Goal: Task Accomplishment & Management: Use online tool/utility

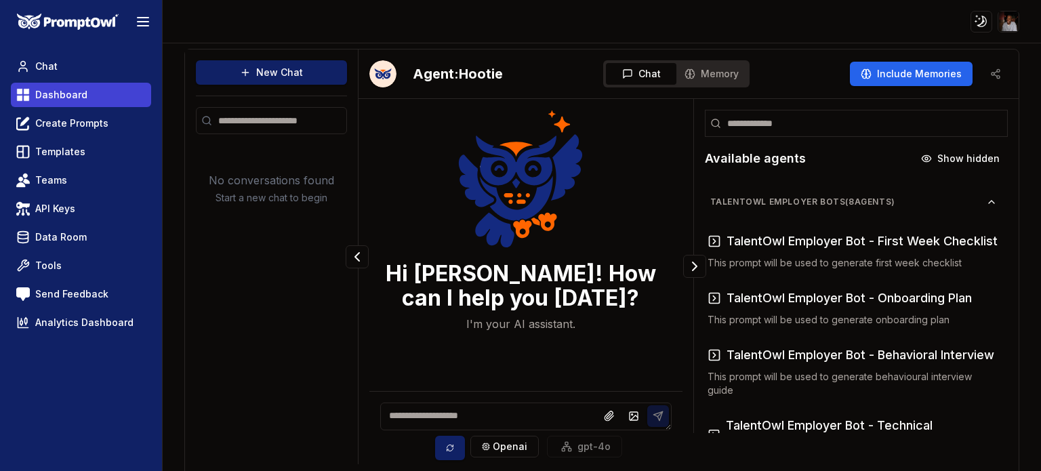
click at [60, 92] on span "Dashboard" at bounding box center [61, 95] width 52 height 14
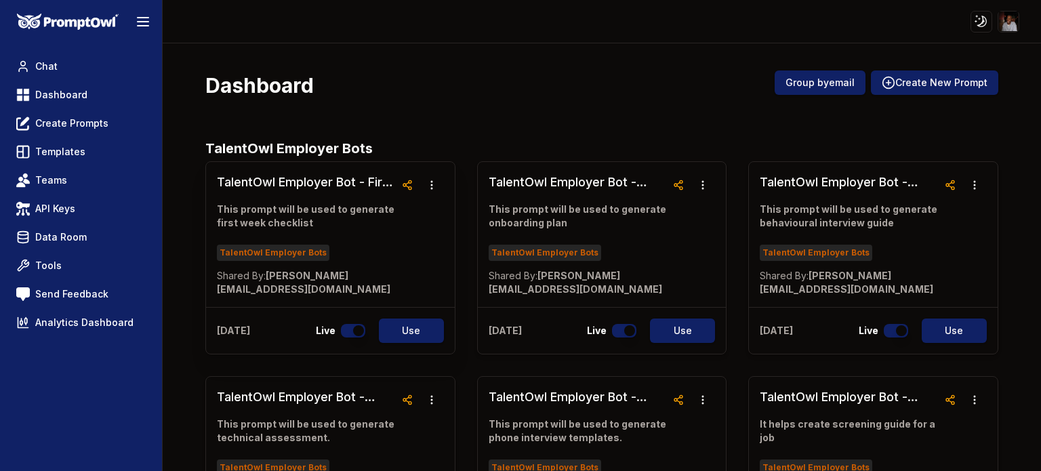
click at [403, 279] on div "TalentOwl Employer Bot - First Week Checklist This prompt will be used to gener…" at bounding box center [330, 234] width 249 height 145
click at [427, 189] on icon "button" at bounding box center [431, 185] width 11 height 11
click at [309, 198] on link "TalentOwl Employer Bot - First Week Checklist This prompt will be used to gener…" at bounding box center [306, 234] width 178 height 123
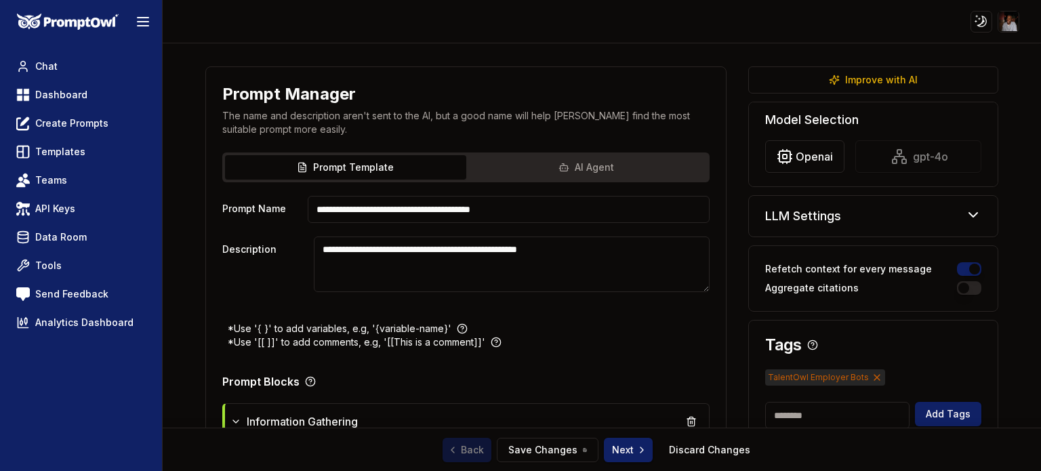
scroll to position [43, 0]
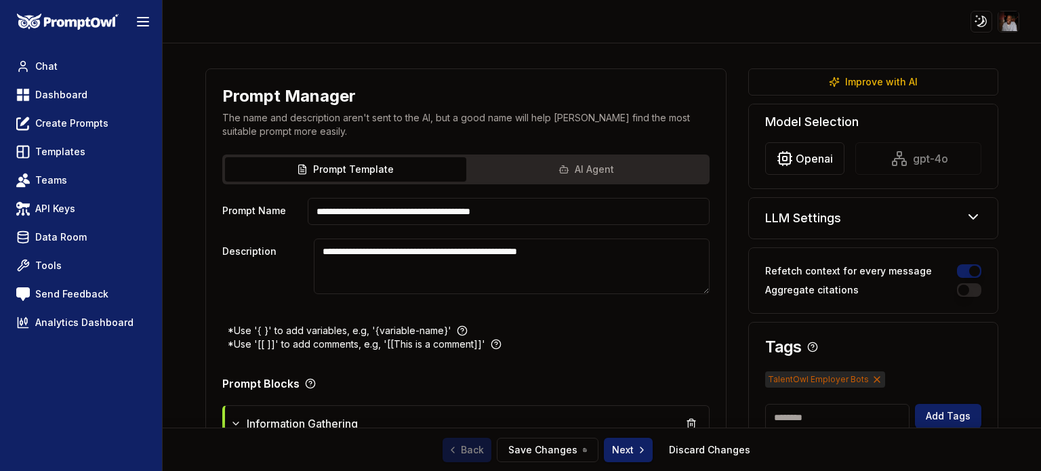
click at [970, 220] on icon at bounding box center [973, 217] width 16 height 16
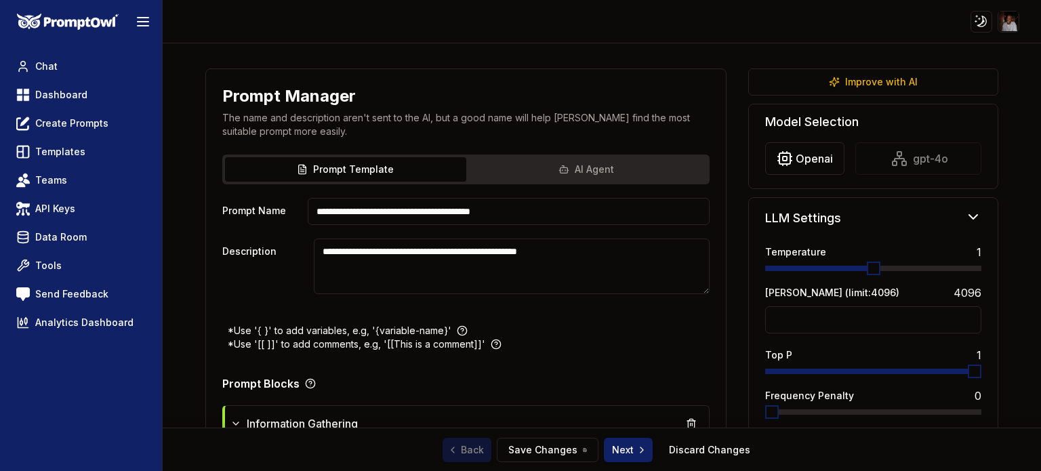
click at [898, 156] on div "openai gpt-4o" at bounding box center [873, 158] width 216 height 33
click at [780, 158] on html "**********" at bounding box center [520, 235] width 1041 height 471
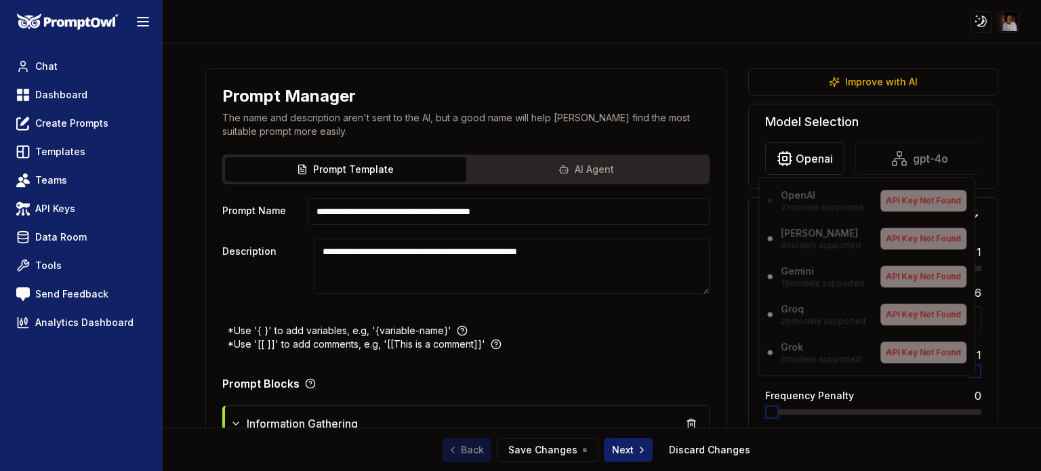
click at [804, 237] on div "OpenAI 21 models supported API Key Not Found [PERSON_NAME] 9 models supported A…" at bounding box center [867, 276] width 217 height 199
click at [1011, 163] on html "**********" at bounding box center [520, 235] width 1041 height 471
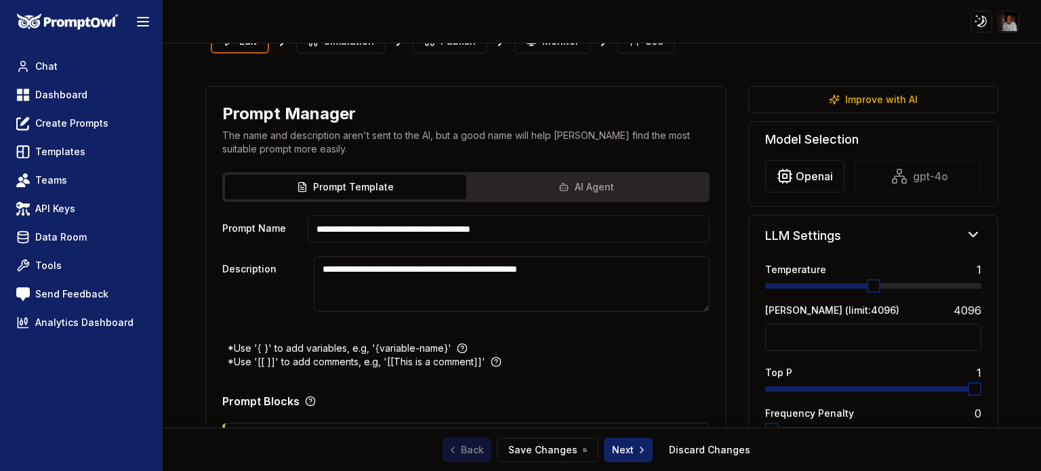
scroll to position [0, 0]
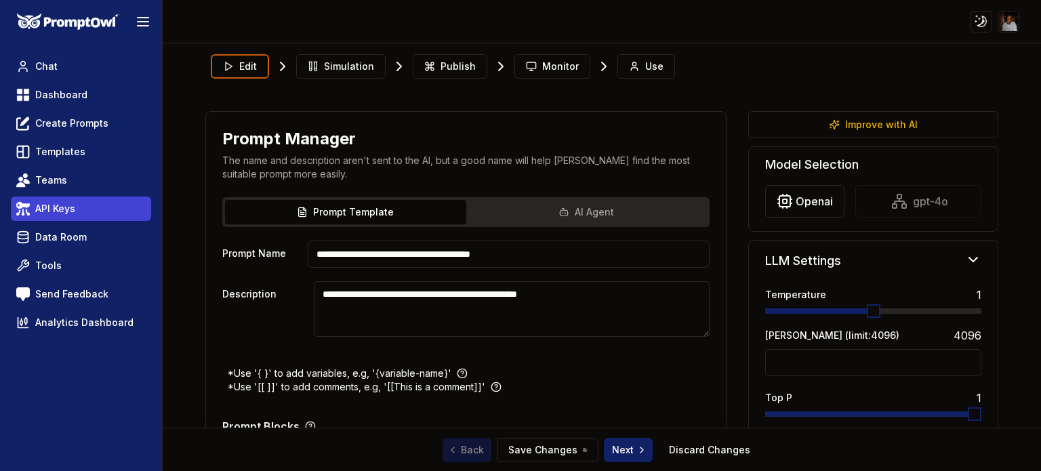
click at [49, 205] on span "API Keys" at bounding box center [55, 209] width 40 height 14
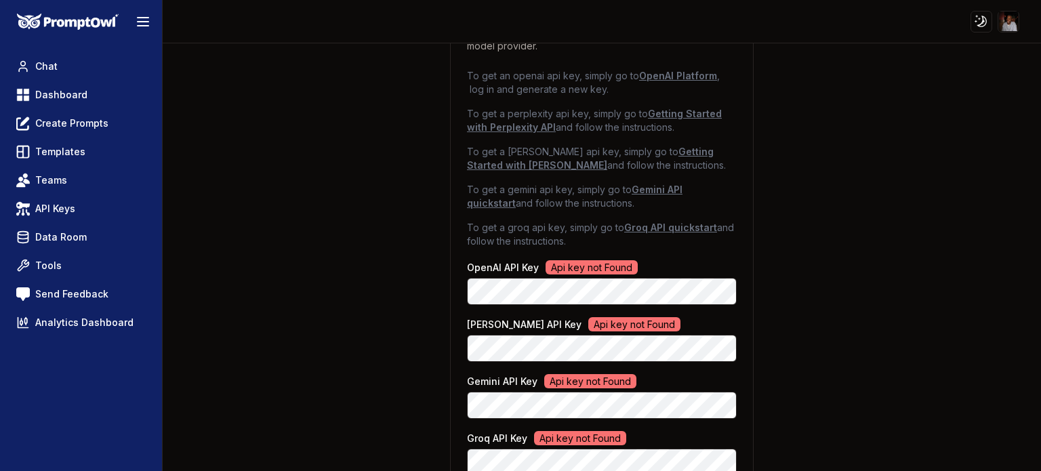
click at [919, 296] on div "API Key Configuration Enter your API key to connect to your preferred language …" at bounding box center [601, 270] width 835 height 651
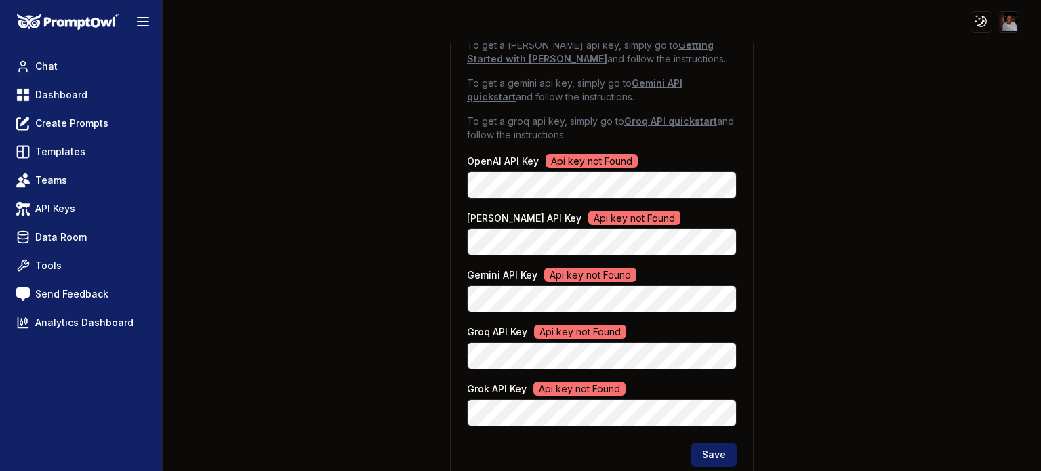
scroll to position [222, 0]
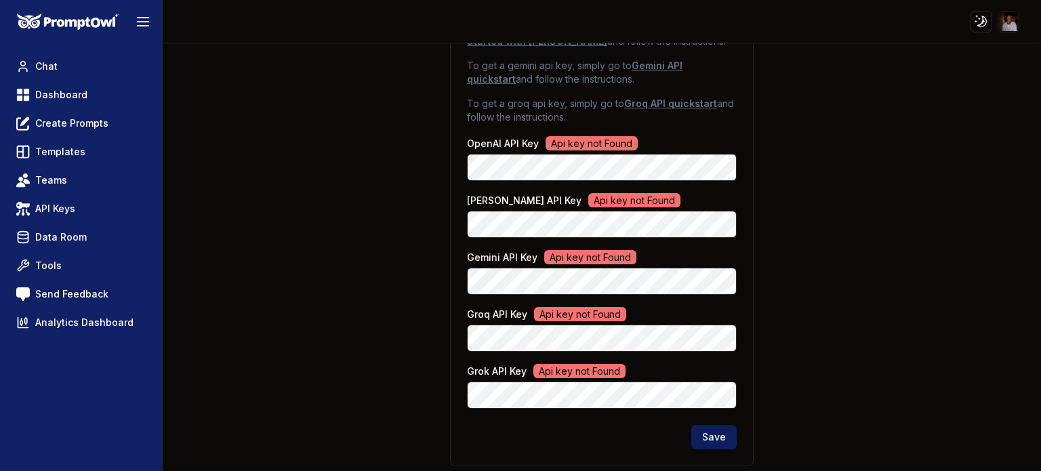
click at [717, 440] on button "Save" at bounding box center [713, 437] width 45 height 24
click at [706, 439] on button "Save" at bounding box center [713, 437] width 45 height 24
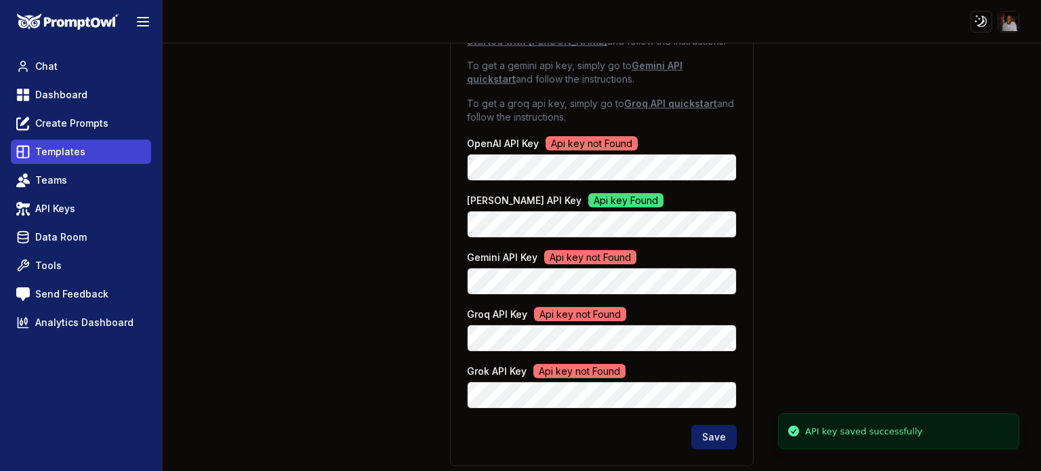
click at [62, 153] on span "Templates" at bounding box center [60, 152] width 50 height 14
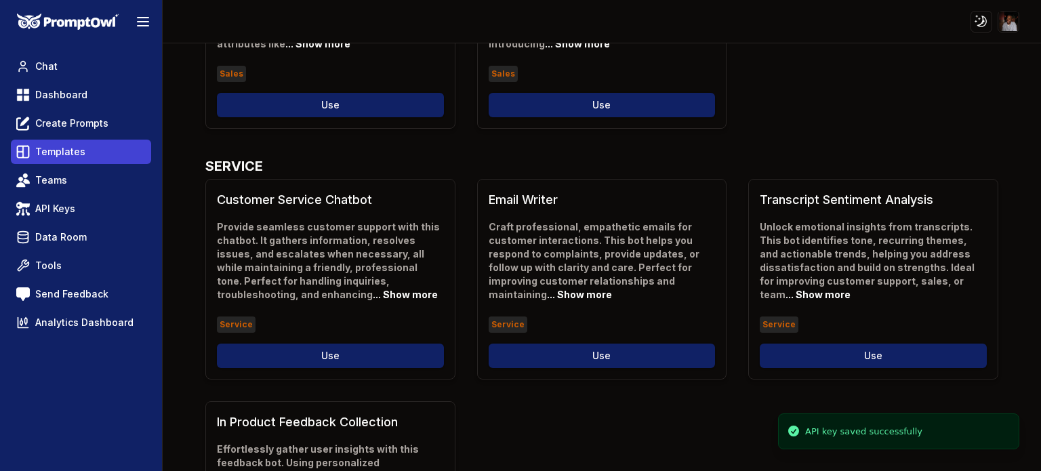
scroll to position [27, 0]
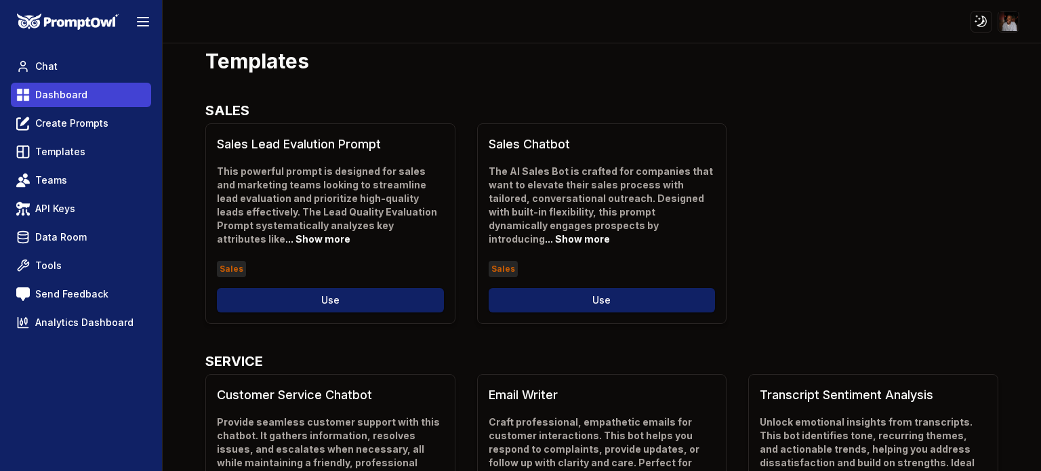
click at [59, 90] on span "Dashboard" at bounding box center [61, 95] width 52 height 14
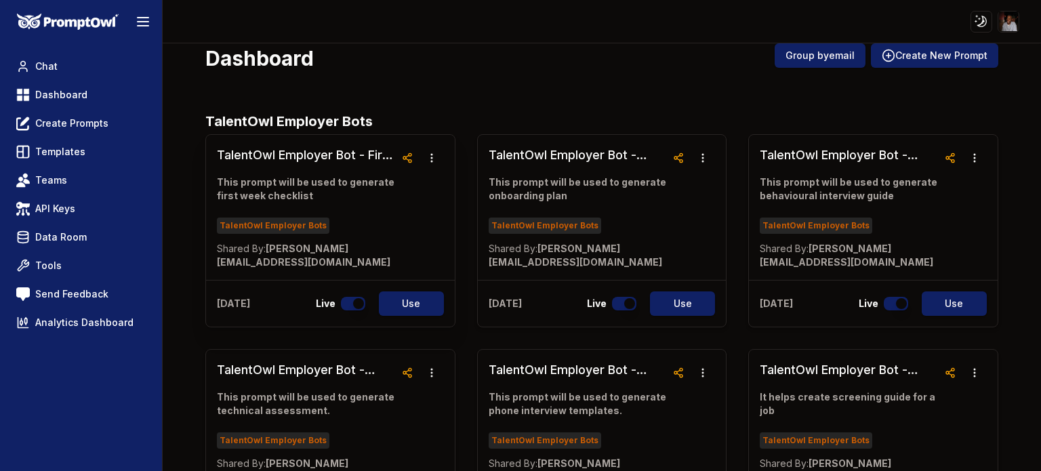
click at [390, 209] on link "TalentOwl Employer Bot - First Week Checklist This prompt will be used to gener…" at bounding box center [306, 207] width 178 height 123
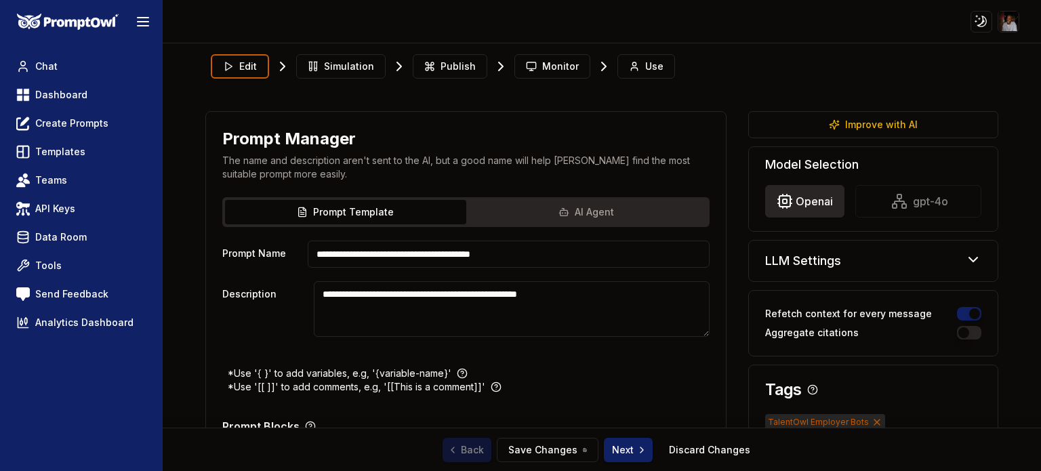
click at [803, 201] on html "**********" at bounding box center [520, 235] width 1041 height 471
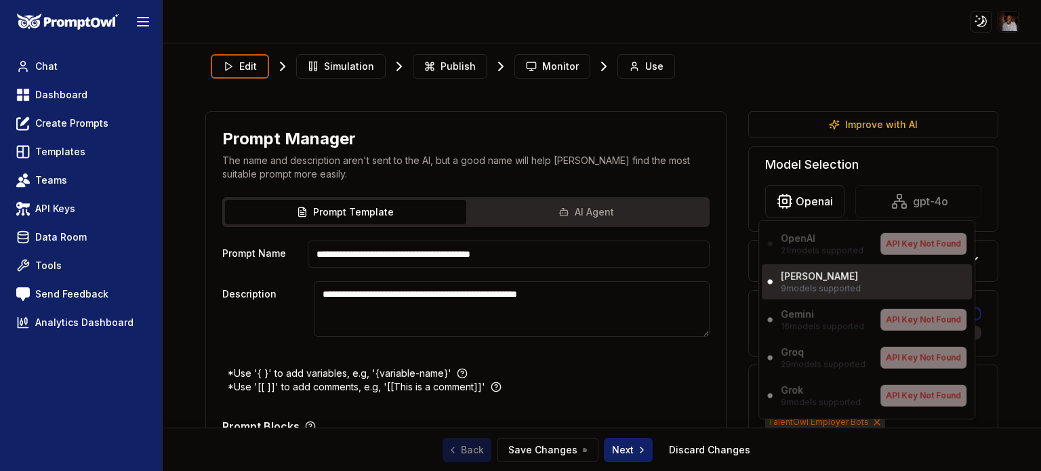
click at [801, 281] on p "[PERSON_NAME]" at bounding box center [819, 277] width 77 height 14
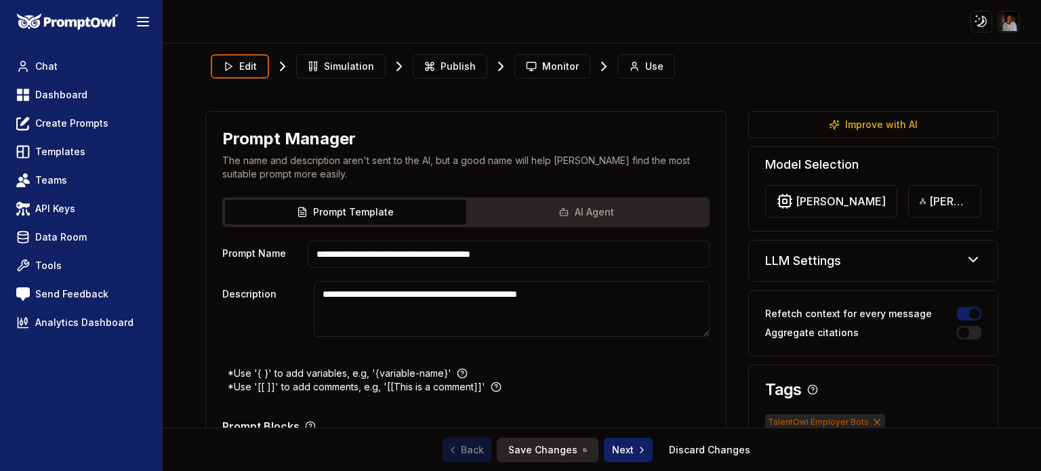
click at [548, 452] on button "Save Changes" at bounding box center [548, 450] width 102 height 24
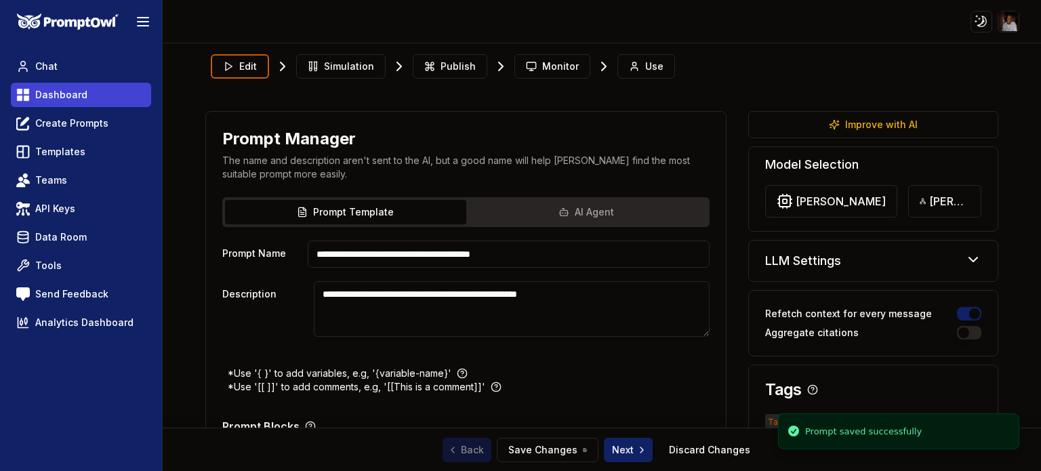
click at [60, 97] on span "Dashboard" at bounding box center [61, 95] width 52 height 14
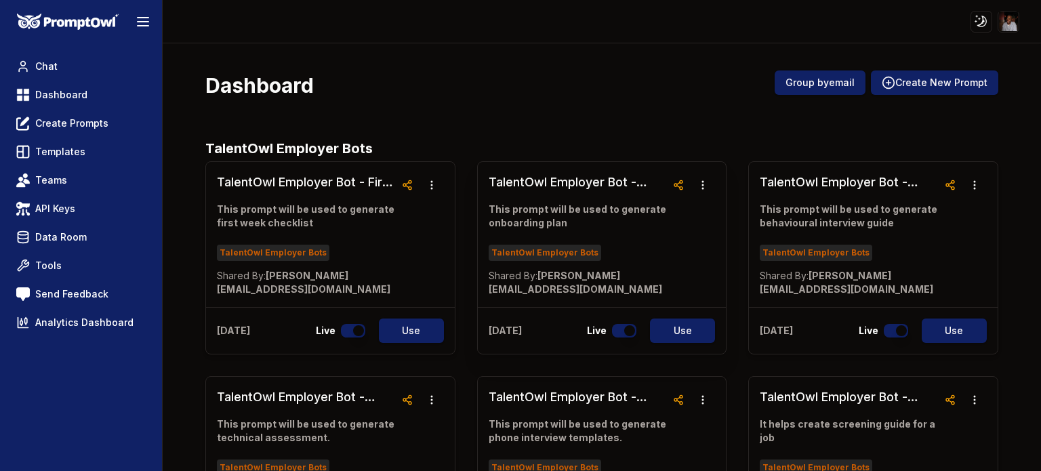
click at [622, 235] on link "TalentOwl Employer Bot - Onboarding Plan This prompt will be used to generate o…" at bounding box center [578, 234] width 178 height 123
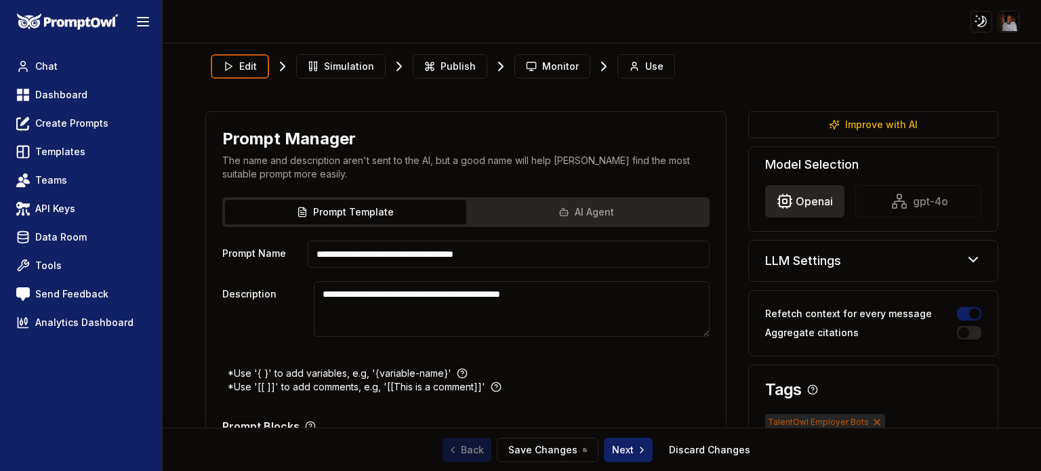
click at [798, 195] on html "**********" at bounding box center [520, 235] width 1041 height 471
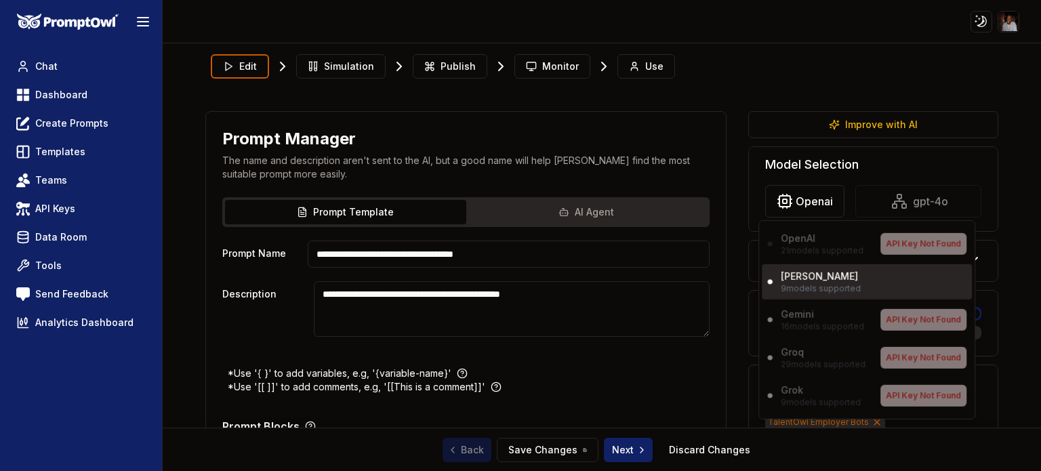
click at [805, 285] on p "9 models supported" at bounding box center [821, 288] width 80 height 11
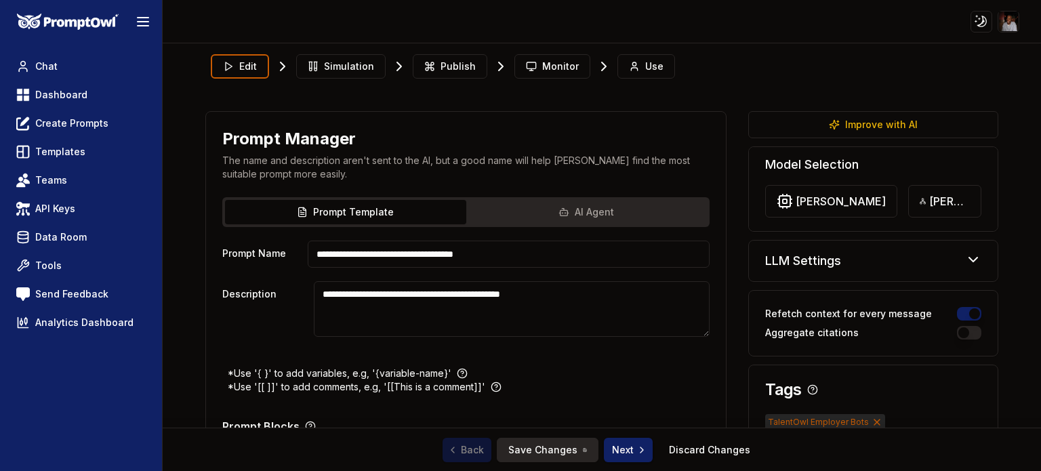
click at [541, 447] on button "Save Changes" at bounding box center [548, 450] width 102 height 24
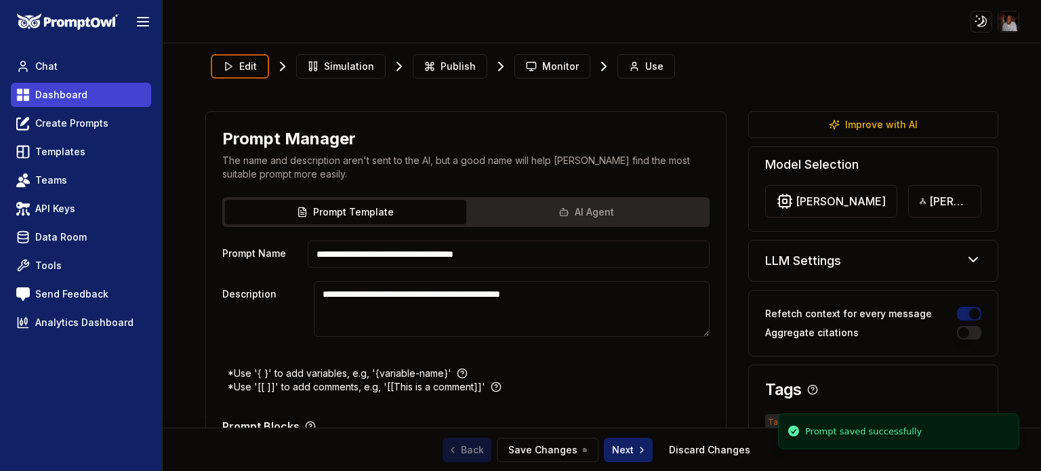
click at [66, 100] on span "Dashboard" at bounding box center [61, 95] width 52 height 14
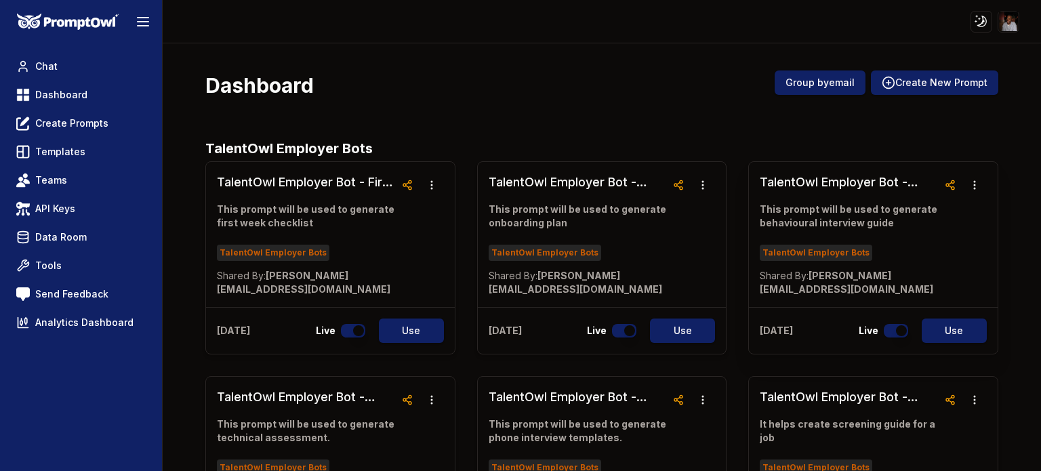
click at [881, 223] on p "This prompt will be used to generate behavioural interview guide" at bounding box center [849, 216] width 178 height 27
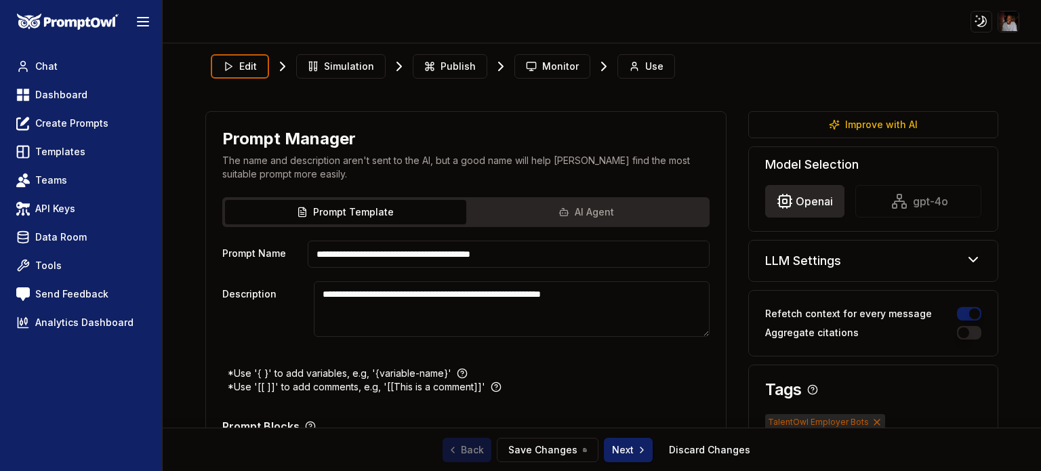
click at [792, 197] on html "**********" at bounding box center [520, 235] width 1041 height 471
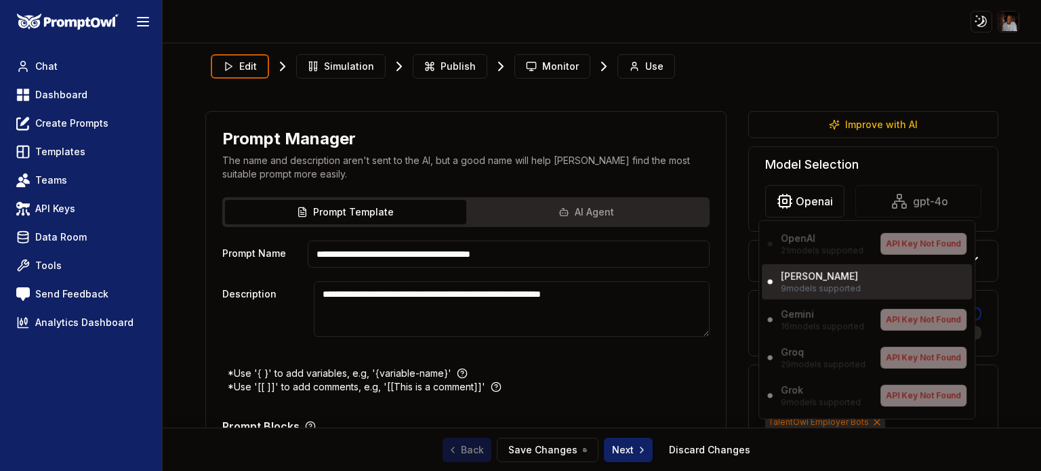
click at [799, 279] on p "[PERSON_NAME]" at bounding box center [819, 277] width 77 height 14
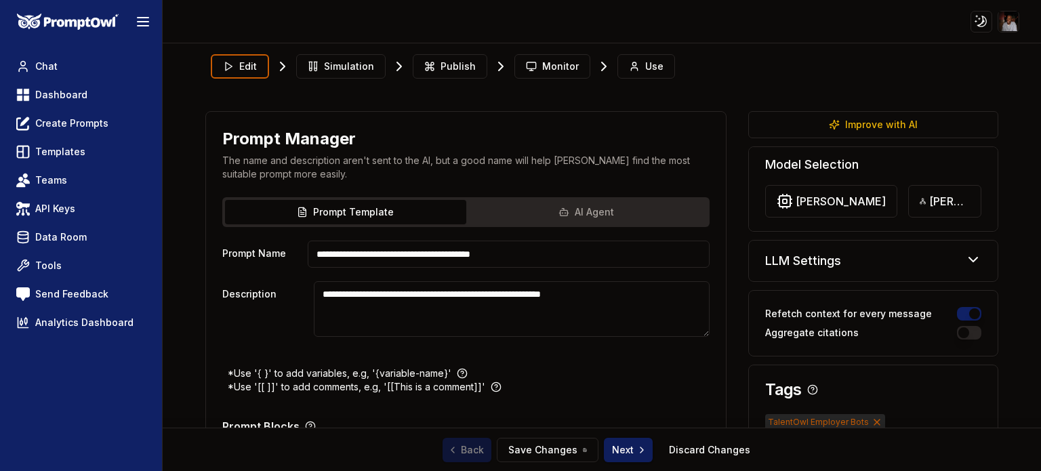
click at [624, 449] on span "Next" at bounding box center [629, 450] width 35 height 14
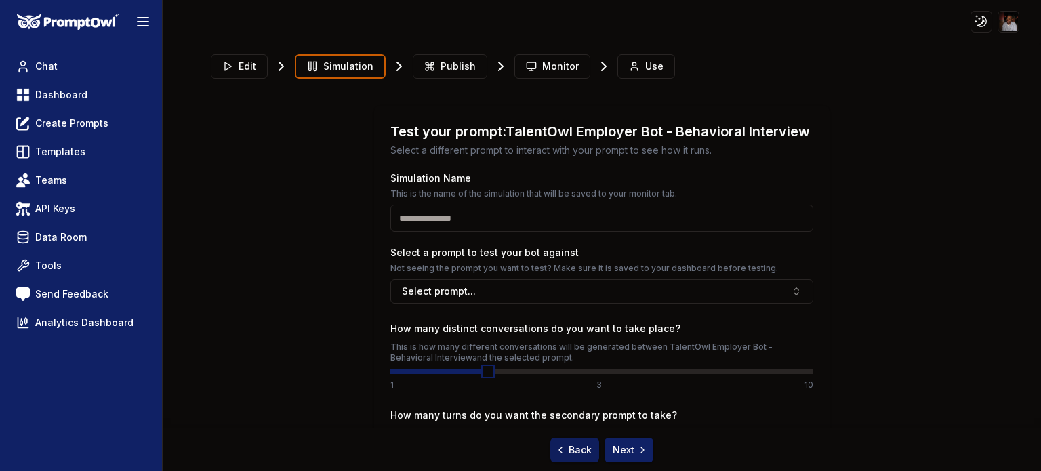
click at [578, 451] on span "Back" at bounding box center [573, 450] width 37 height 14
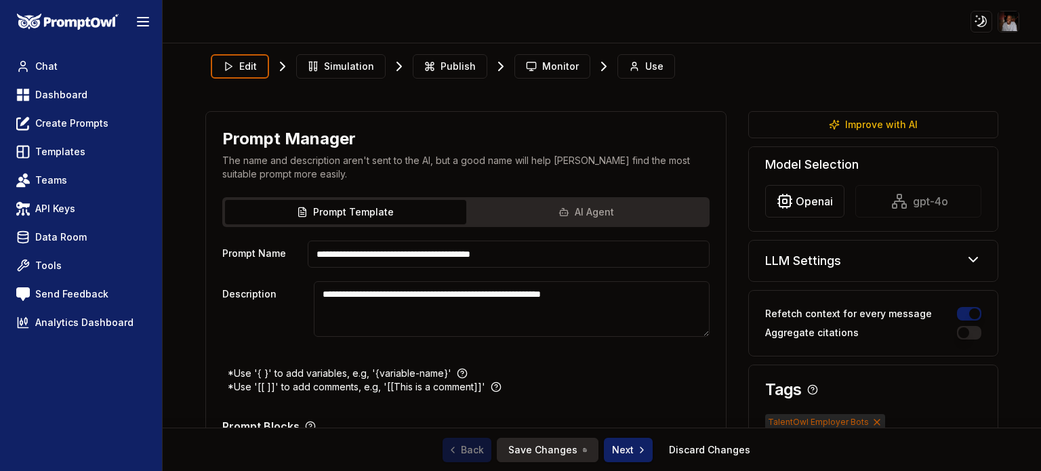
click at [544, 445] on button "Save Changes" at bounding box center [548, 450] width 102 height 24
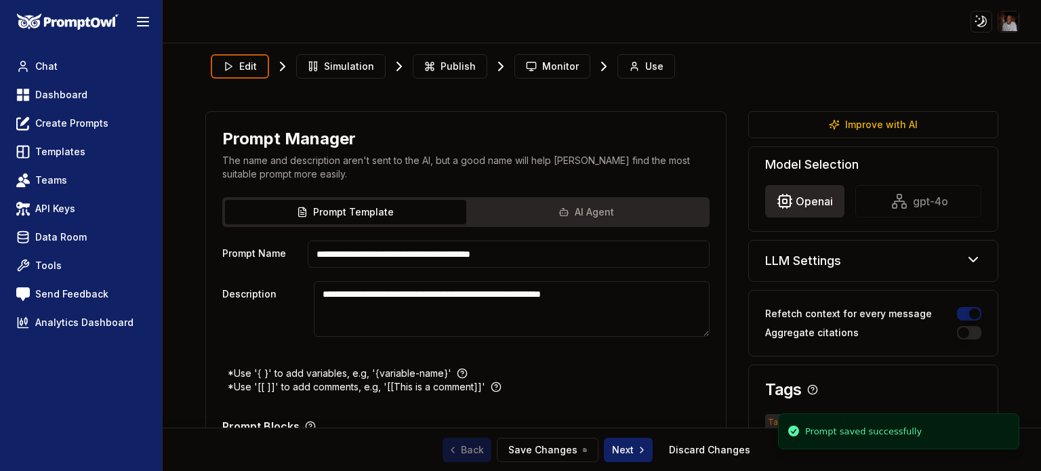
click at [806, 201] on html "**********" at bounding box center [520, 235] width 1041 height 471
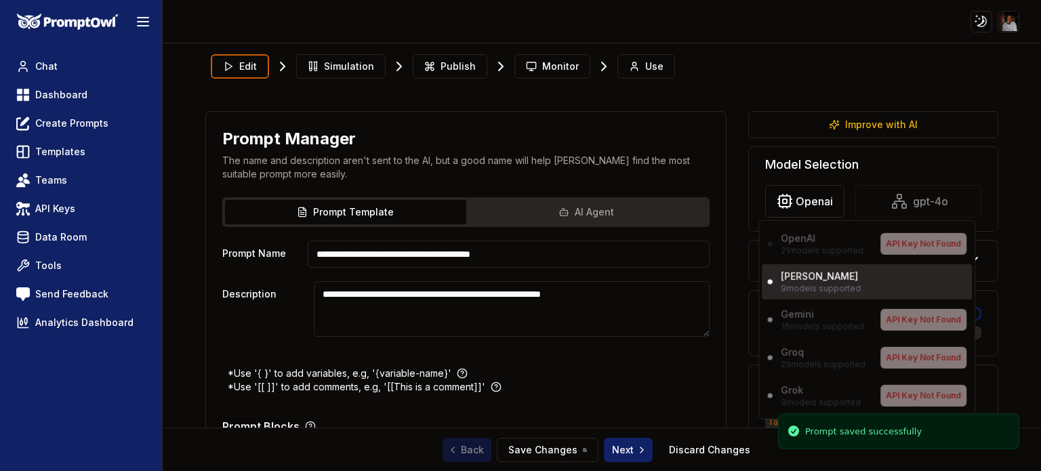
click at [792, 283] on p "9 models supported" at bounding box center [821, 288] width 80 height 11
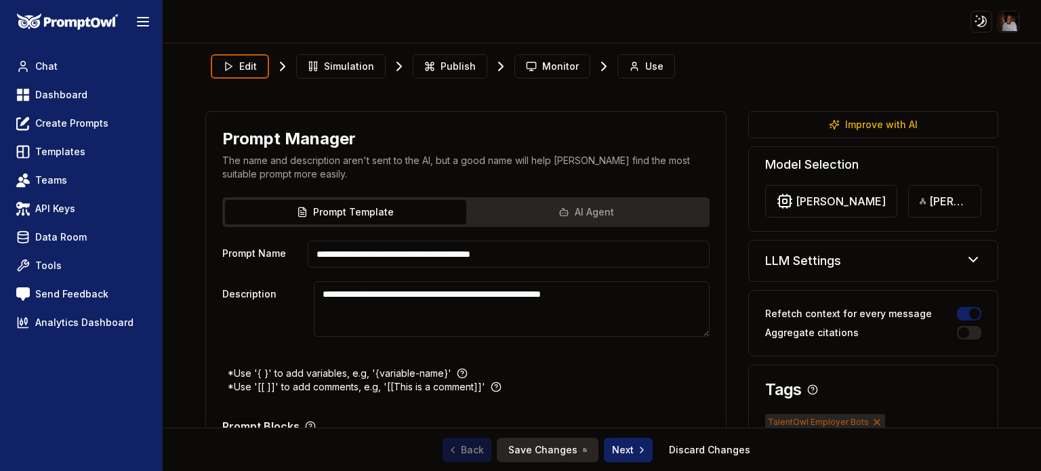
click at [537, 447] on button "Save Changes" at bounding box center [548, 450] width 102 height 24
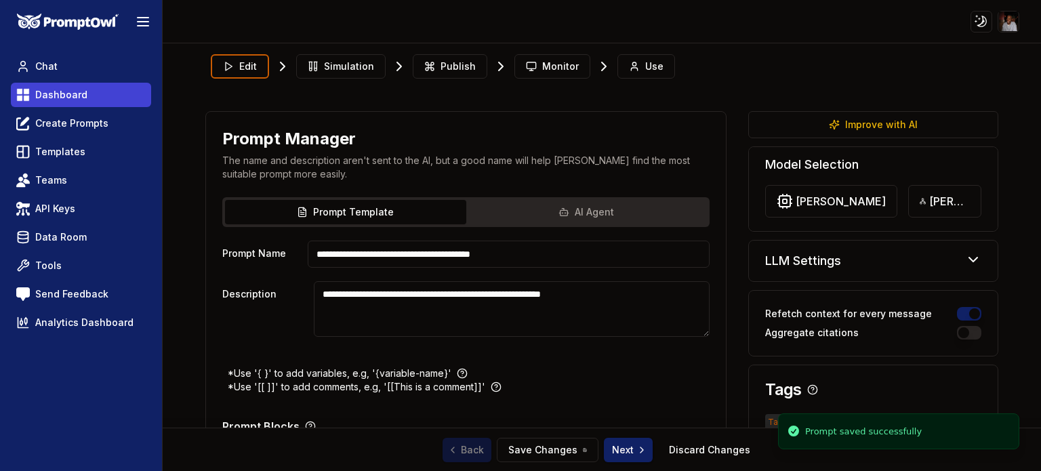
click at [62, 95] on span "Dashboard" at bounding box center [61, 95] width 52 height 14
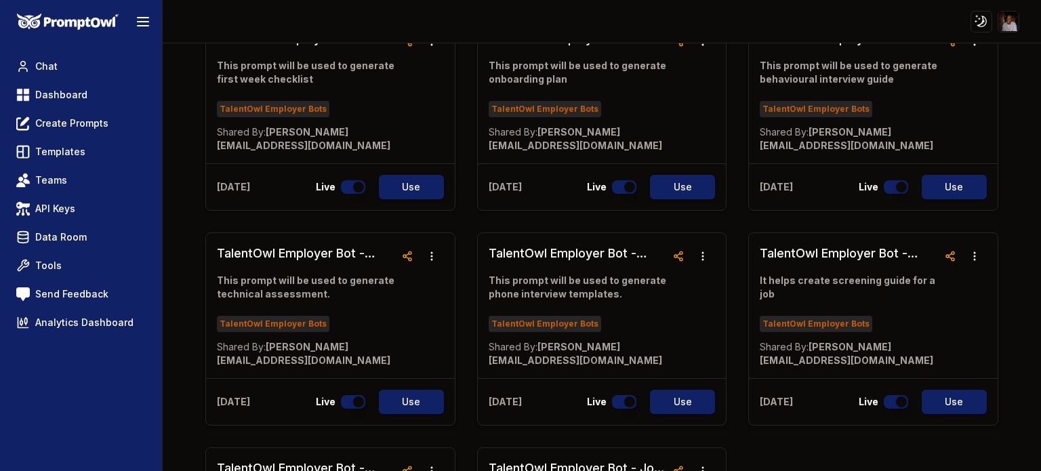
scroll to position [156, 0]
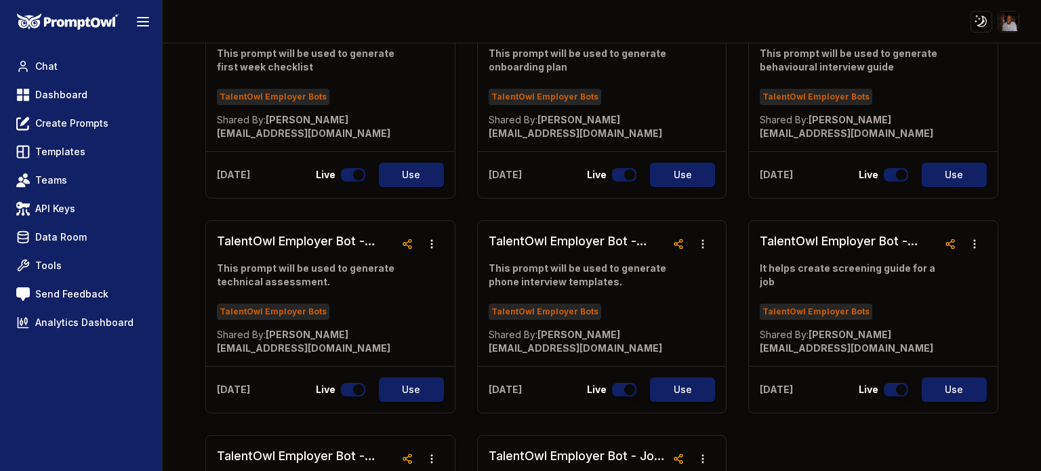
click at [271, 251] on link "TalentOwl Employer Bot - Technical Assessment This prompt will be used to gener…" at bounding box center [306, 293] width 178 height 123
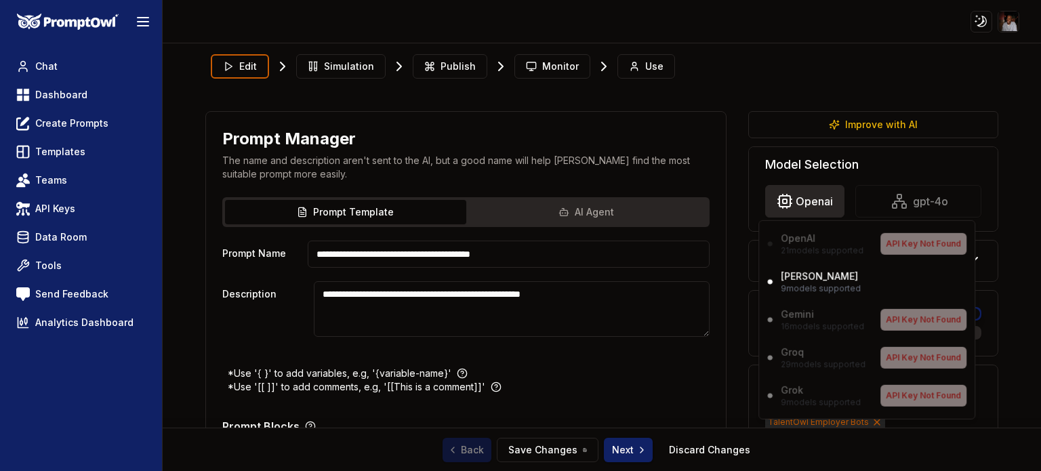
click at [792, 200] on html "**********" at bounding box center [520, 235] width 1041 height 471
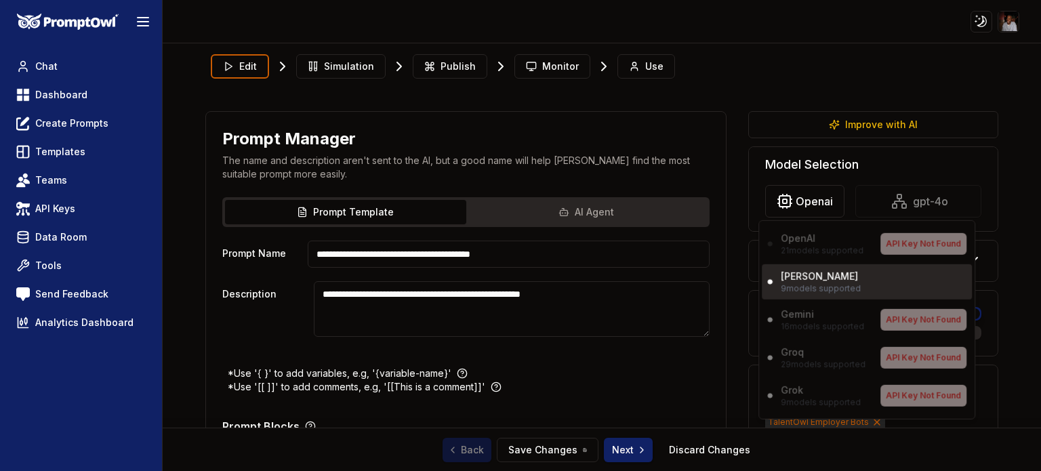
click at [802, 280] on p "[PERSON_NAME]" at bounding box center [819, 277] width 77 height 14
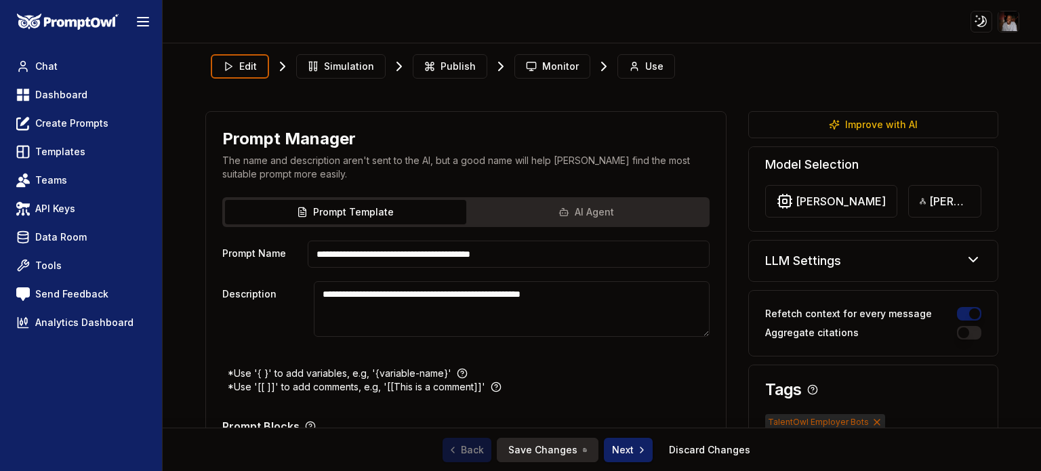
click at [519, 451] on button "Save Changes" at bounding box center [548, 450] width 102 height 24
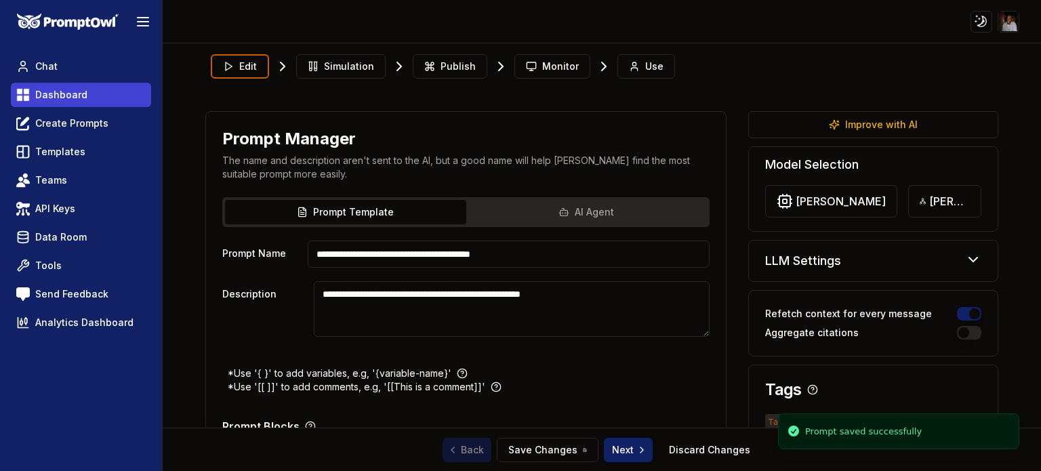
click at [58, 96] on span "Dashboard" at bounding box center [61, 95] width 52 height 14
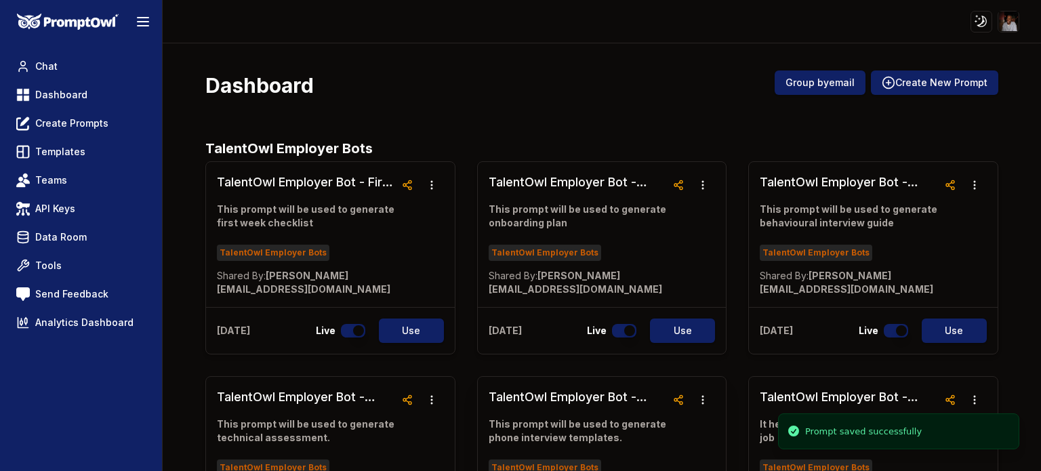
click at [552, 401] on h3 "TalentOwl Employer Bot - Phone Interview Template" at bounding box center [578, 397] width 178 height 19
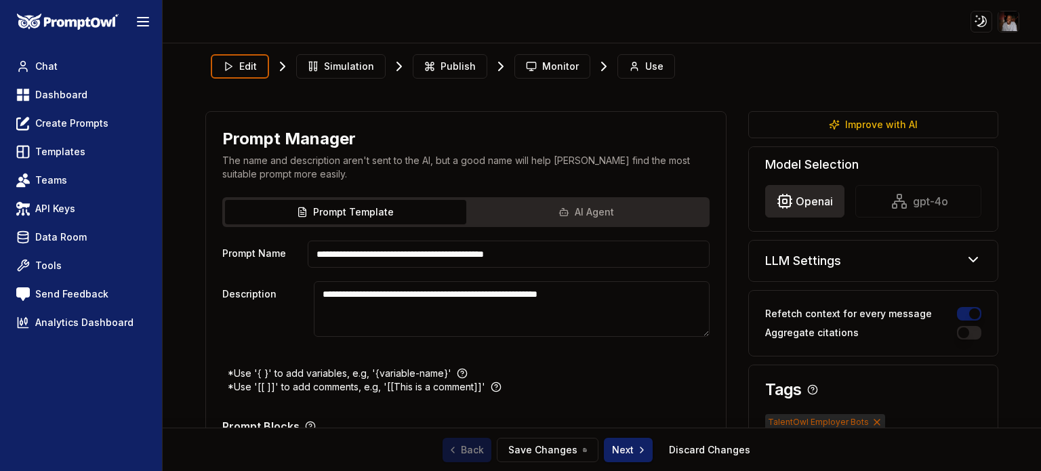
click at [808, 198] on html "**********" at bounding box center [520, 235] width 1041 height 471
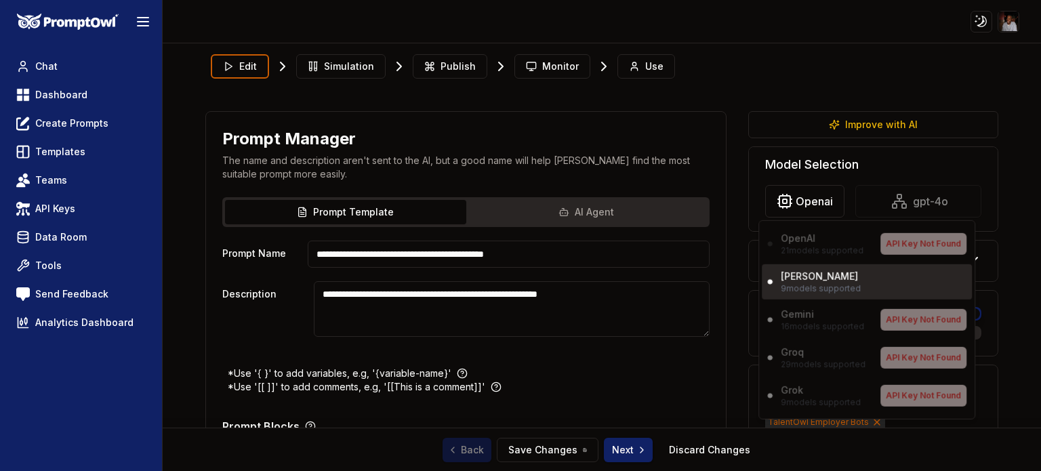
click at [795, 281] on p "[PERSON_NAME]" at bounding box center [819, 277] width 77 height 14
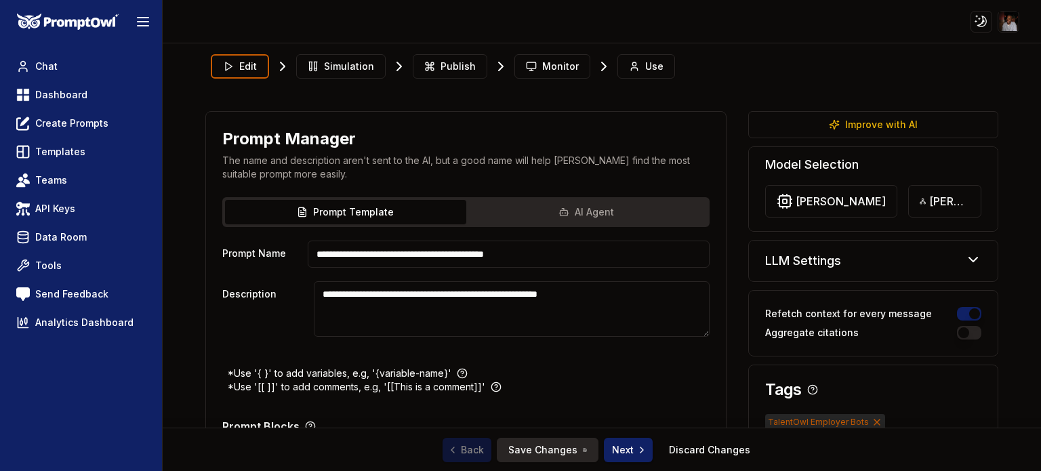
click at [534, 449] on button "Save Changes" at bounding box center [548, 450] width 102 height 24
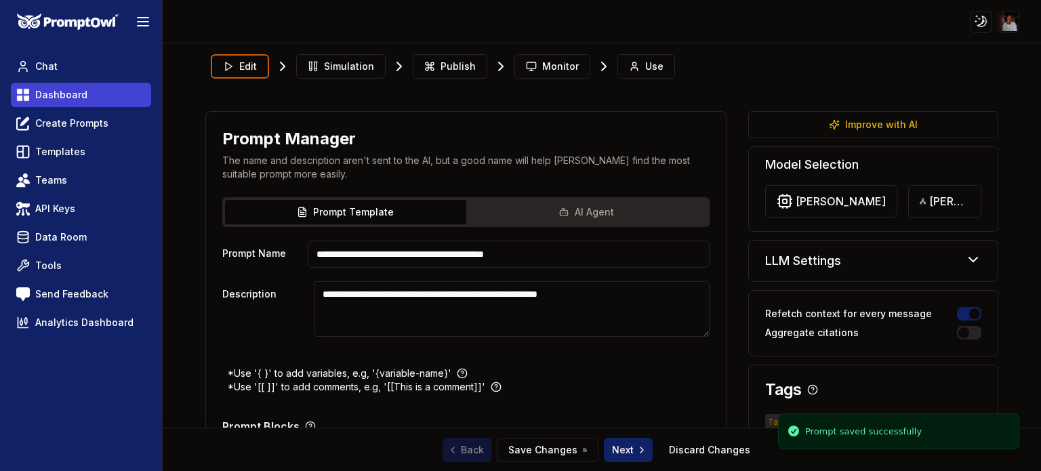
click at [66, 90] on span "Dashboard" at bounding box center [61, 95] width 52 height 14
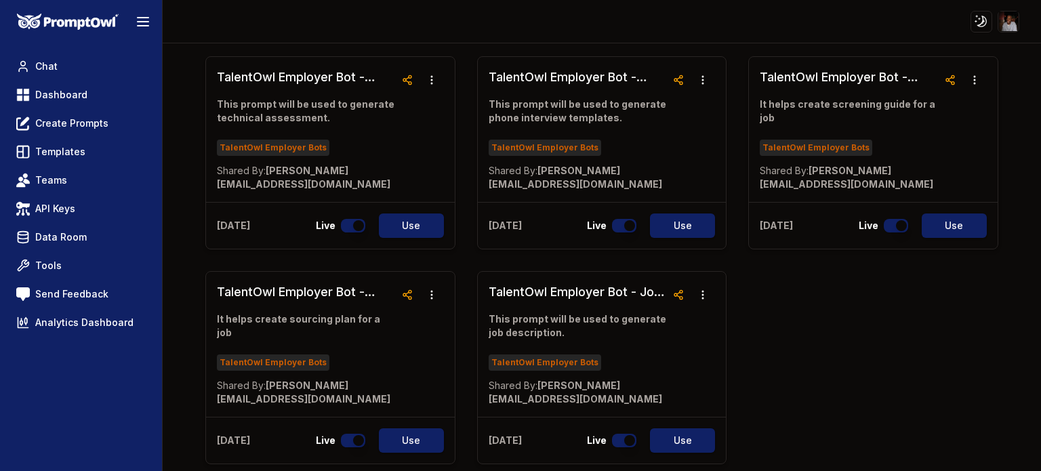
scroll to position [314, 0]
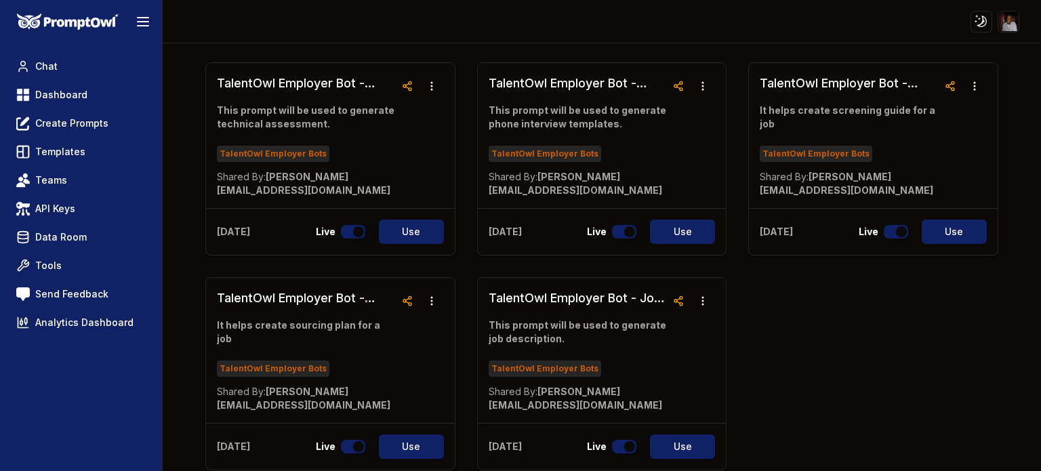
click at [828, 116] on p "It helps create screening guide for a job" at bounding box center [849, 117] width 178 height 27
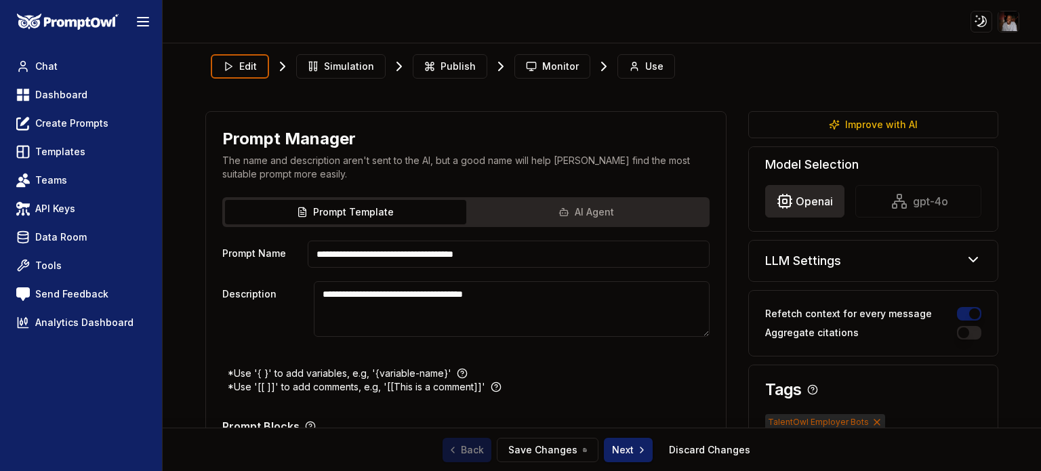
click at [808, 201] on html "**********" at bounding box center [520, 235] width 1041 height 471
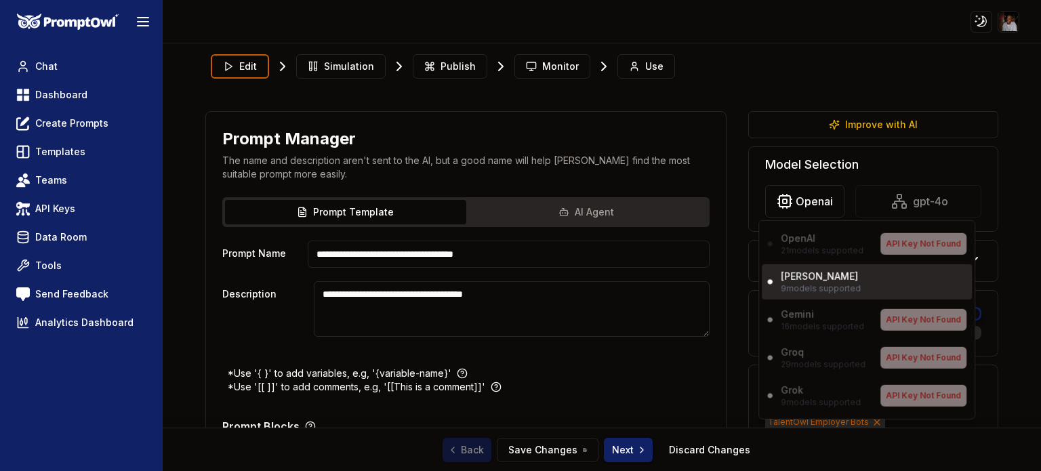
click at [796, 279] on p "[PERSON_NAME]" at bounding box center [819, 277] width 77 height 14
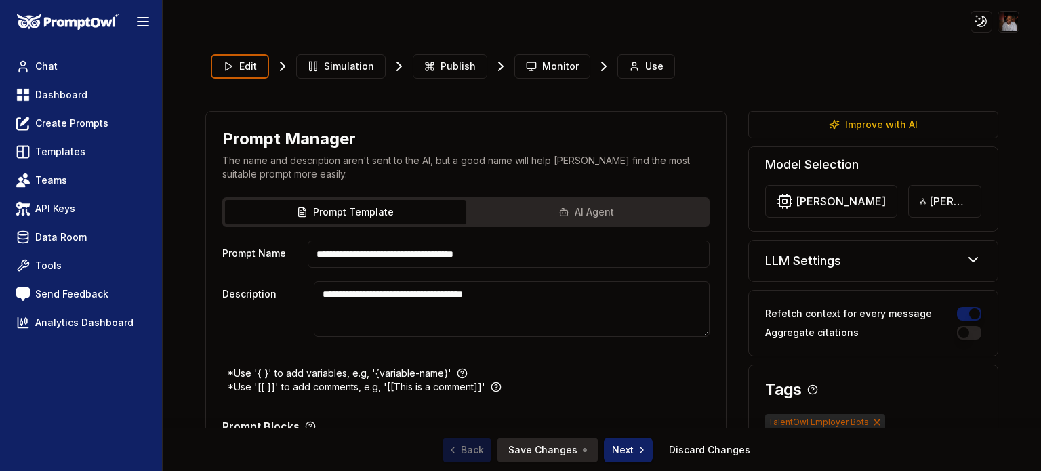
click at [559, 448] on button "Save Changes" at bounding box center [548, 450] width 102 height 24
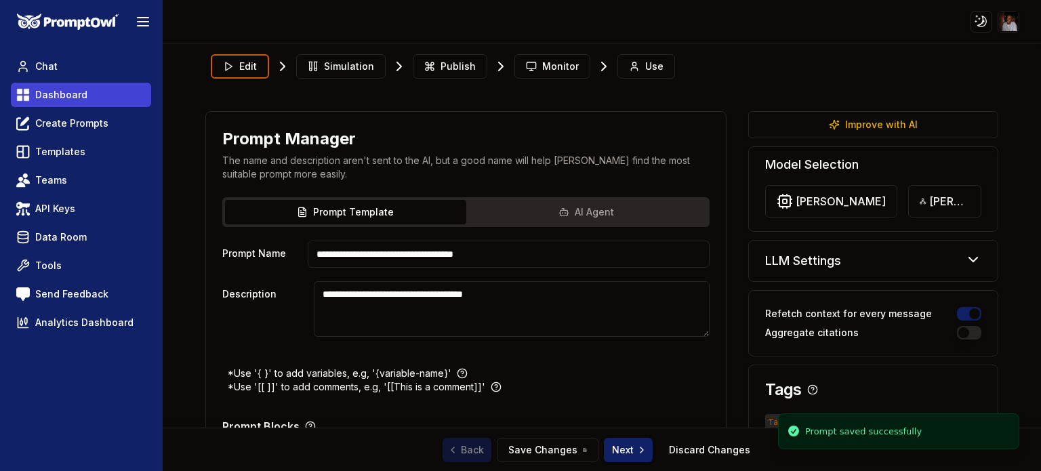
click at [55, 93] on span "Dashboard" at bounding box center [61, 95] width 52 height 14
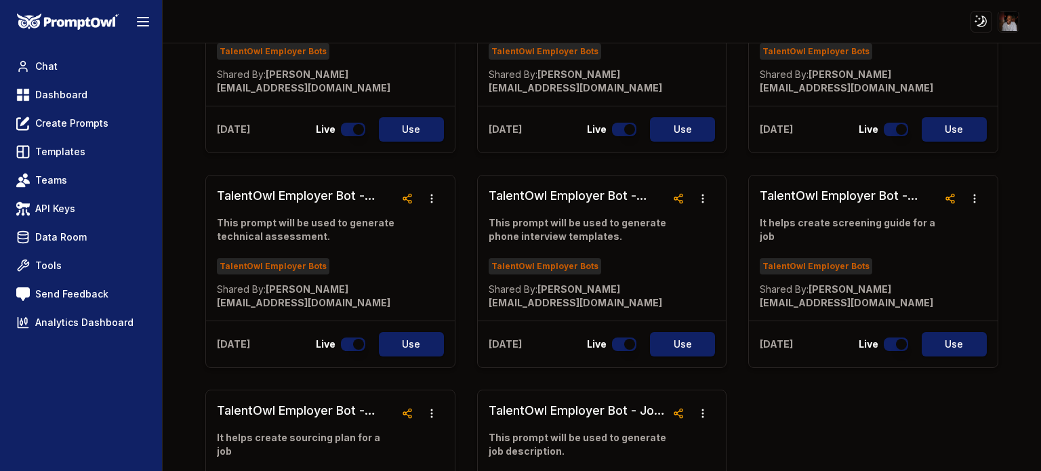
scroll to position [281, 0]
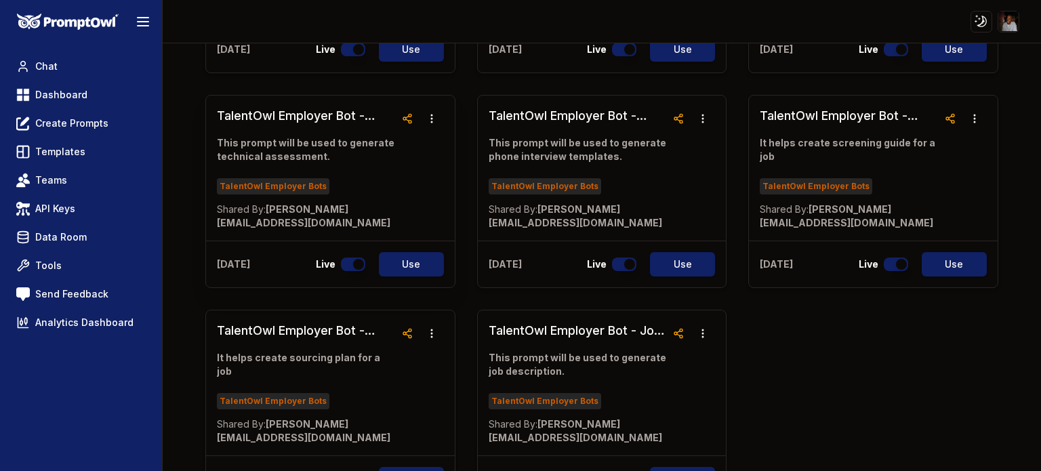
click at [343, 149] on p "This prompt will be used to generate technical assessment." at bounding box center [306, 149] width 178 height 27
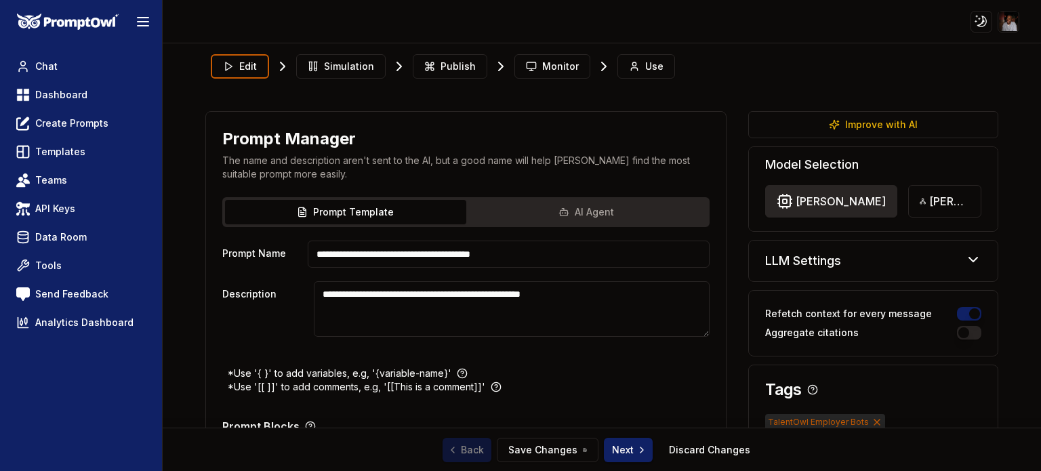
click at [812, 194] on html "**********" at bounding box center [520, 235] width 1041 height 471
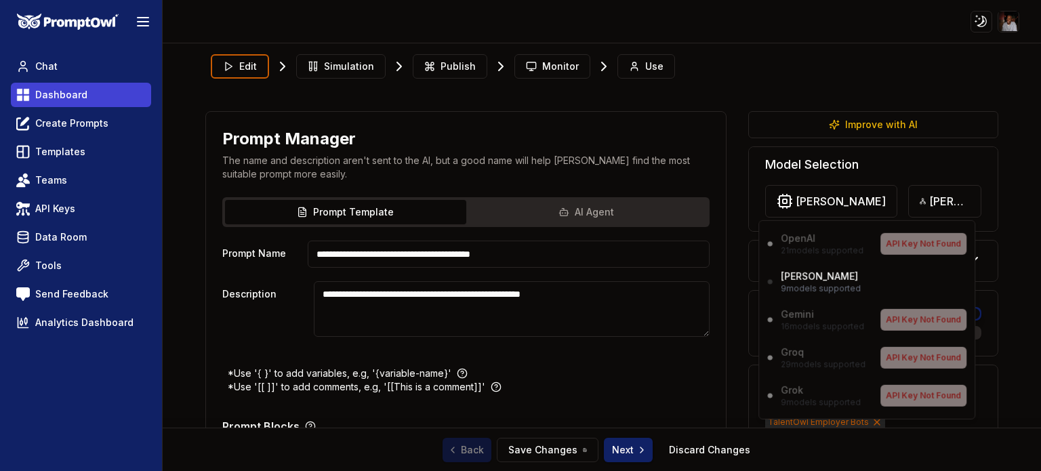
click at [64, 96] on html "**********" at bounding box center [520, 235] width 1041 height 471
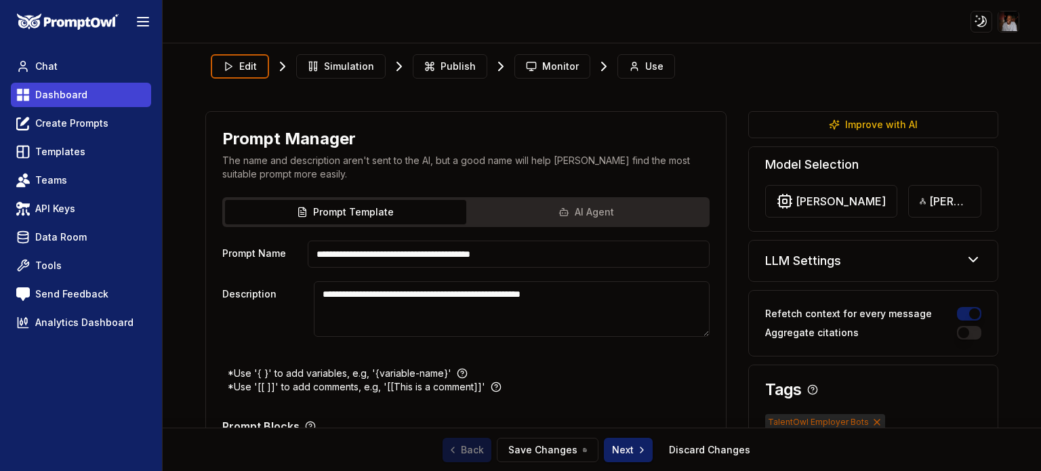
click at [56, 104] on link "Dashboard" at bounding box center [81, 95] width 140 height 24
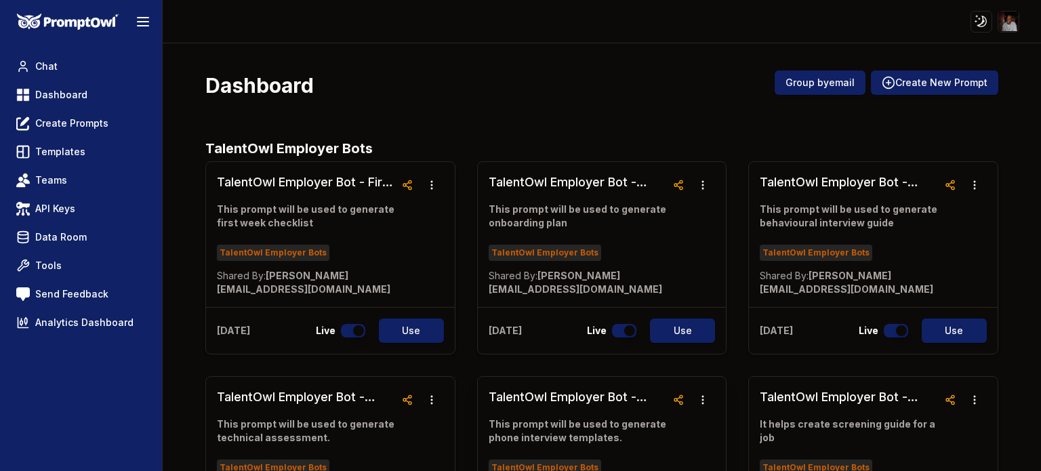
click at [553, 399] on h3 "TalentOwl Employer Bot - Phone Interview Template" at bounding box center [578, 397] width 178 height 19
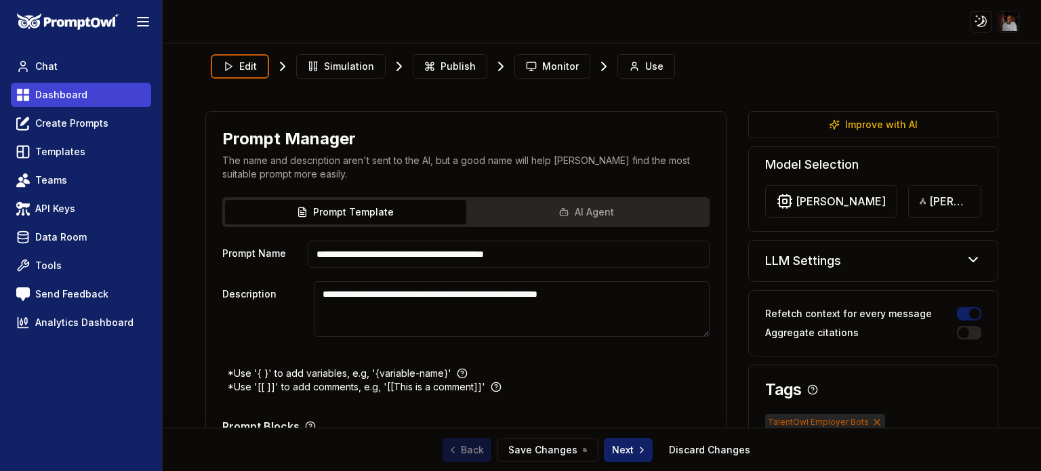
click at [71, 94] on span "Dashboard" at bounding box center [61, 95] width 52 height 14
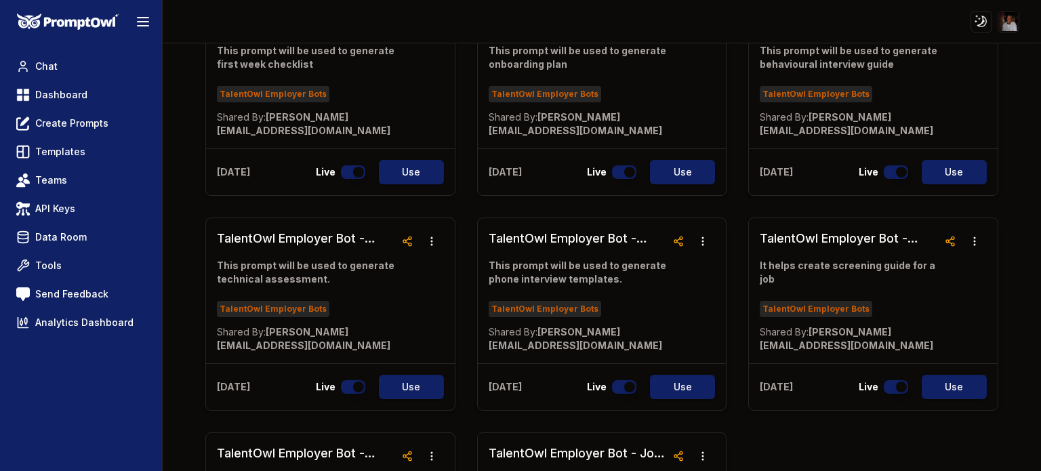
scroll to position [236, 0]
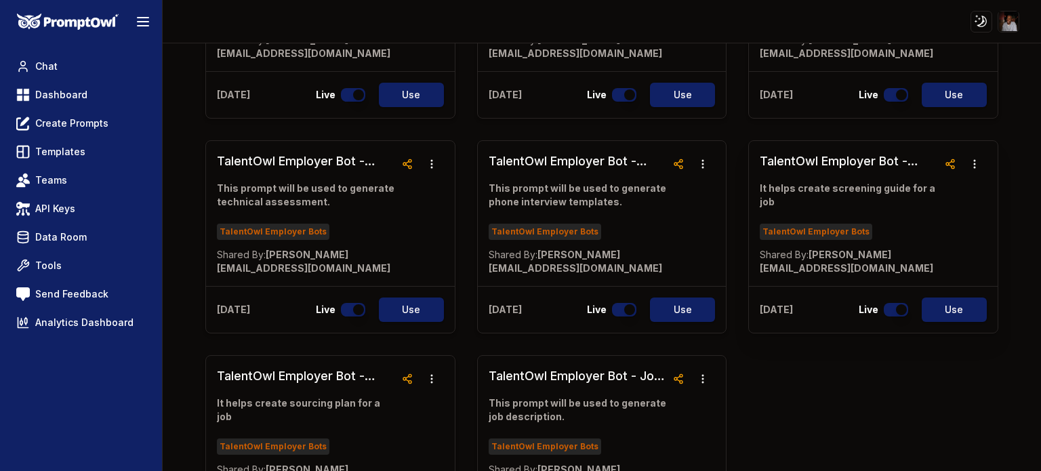
click at [843, 193] on p "It helps create screening guide for a job" at bounding box center [849, 195] width 178 height 27
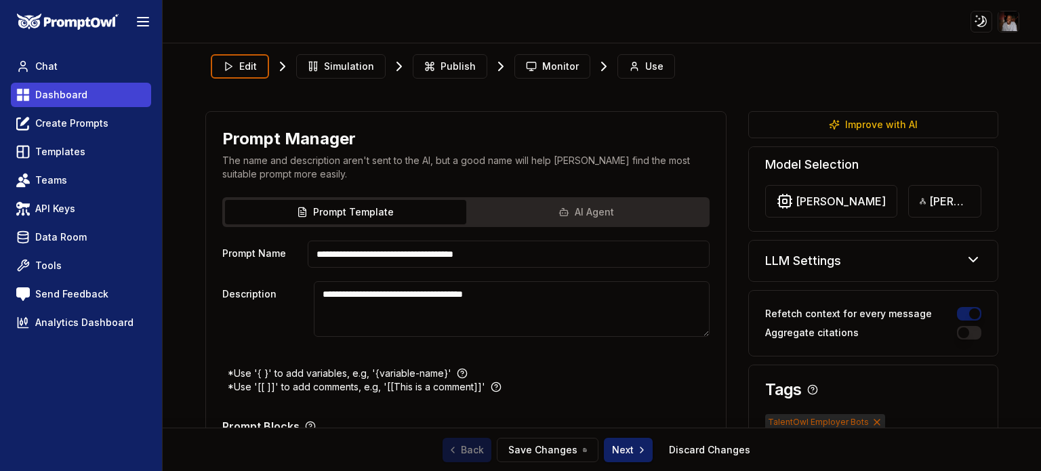
click at [66, 96] on span "Dashboard" at bounding box center [61, 95] width 52 height 14
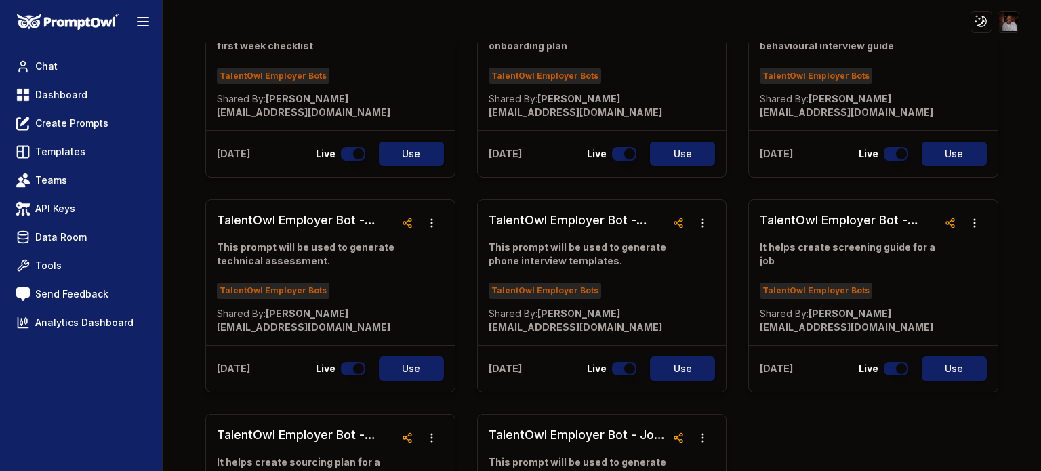
scroll to position [214, 0]
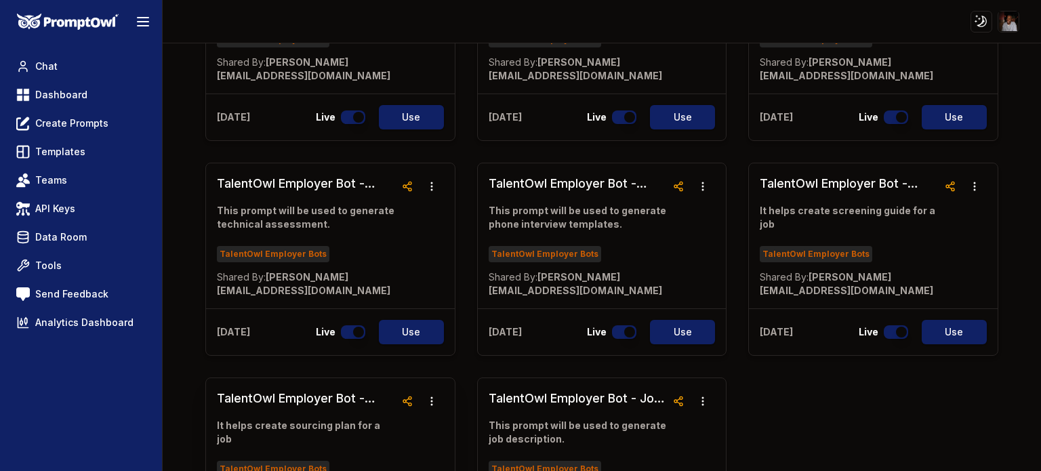
click at [343, 405] on h3 "TalentOwl Employer Bot - Sourcing Plan" at bounding box center [306, 398] width 178 height 19
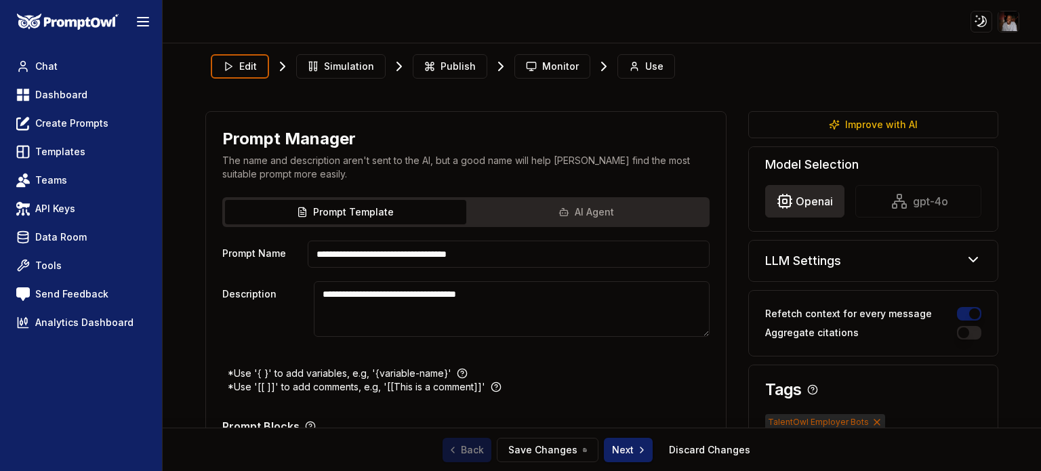
click at [796, 209] on html "**********" at bounding box center [520, 235] width 1041 height 471
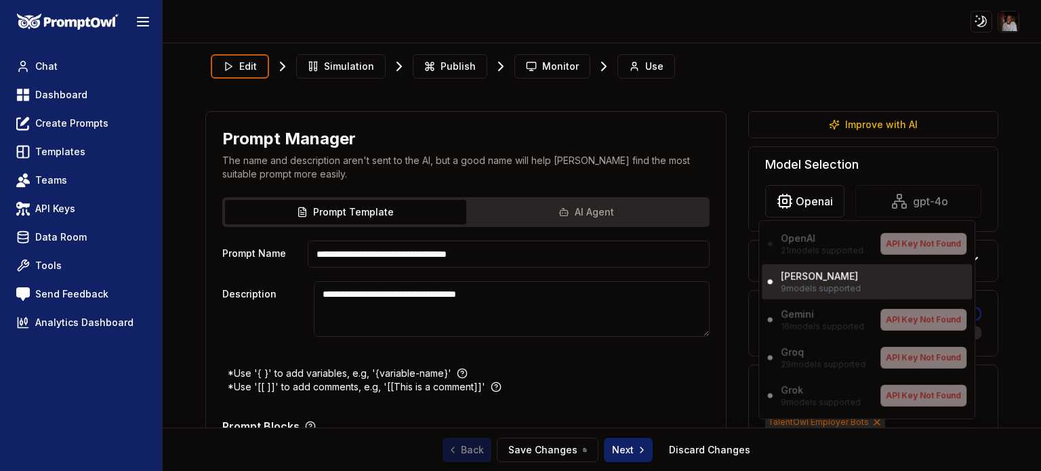
click at [797, 277] on p "[PERSON_NAME]" at bounding box center [819, 277] width 77 height 14
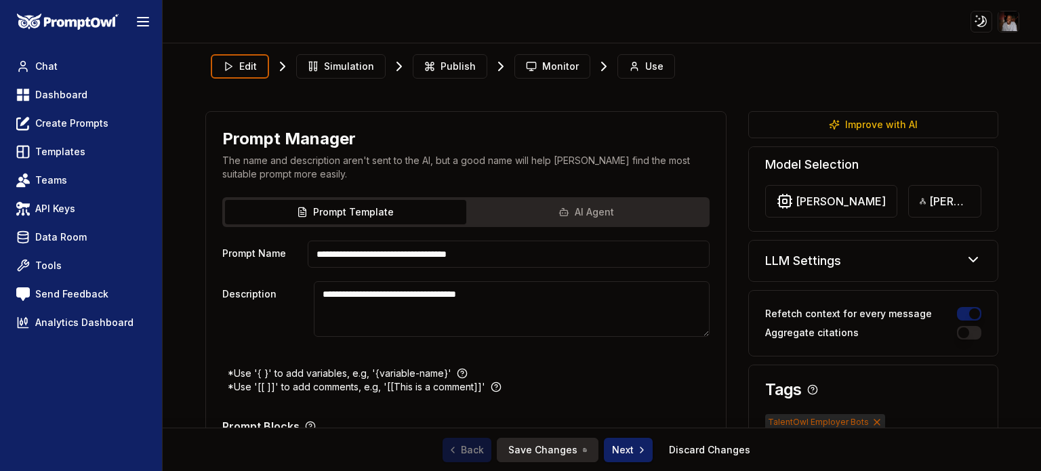
click at [547, 446] on button "Save Changes" at bounding box center [548, 450] width 102 height 24
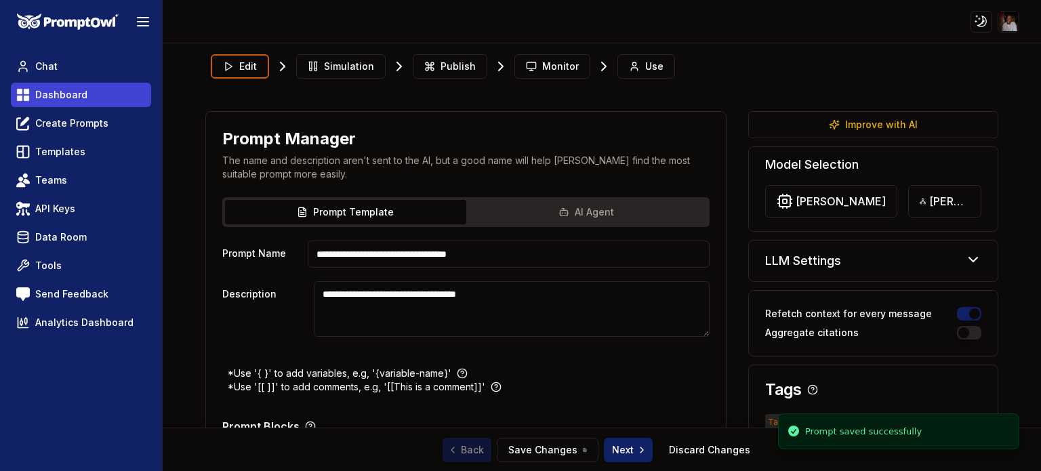
click at [69, 96] on span "Dashboard" at bounding box center [61, 95] width 52 height 14
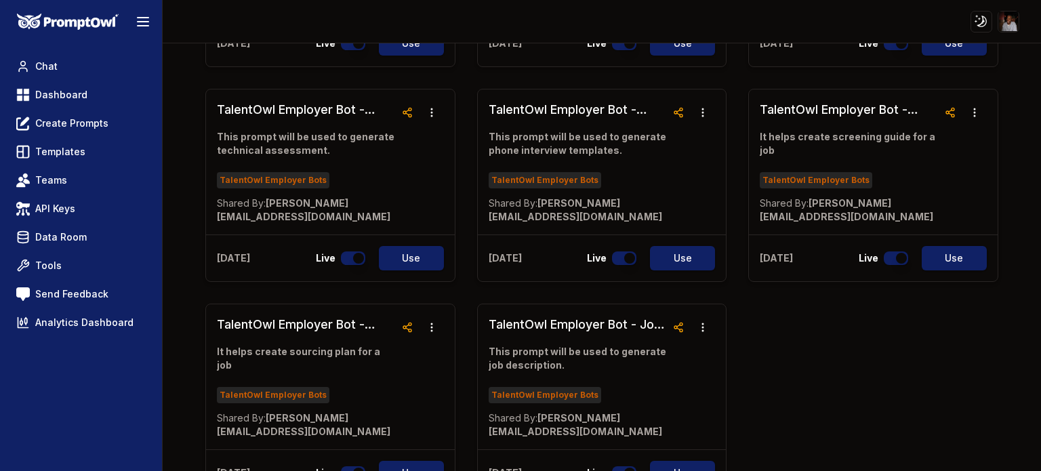
scroll to position [326, 0]
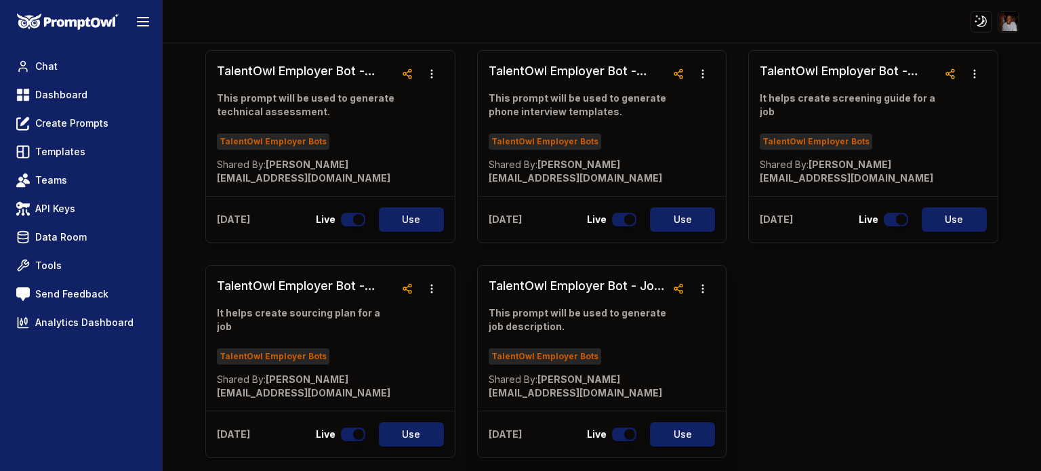
click at [584, 321] on p "This prompt will be used to generate job description." at bounding box center [578, 319] width 178 height 27
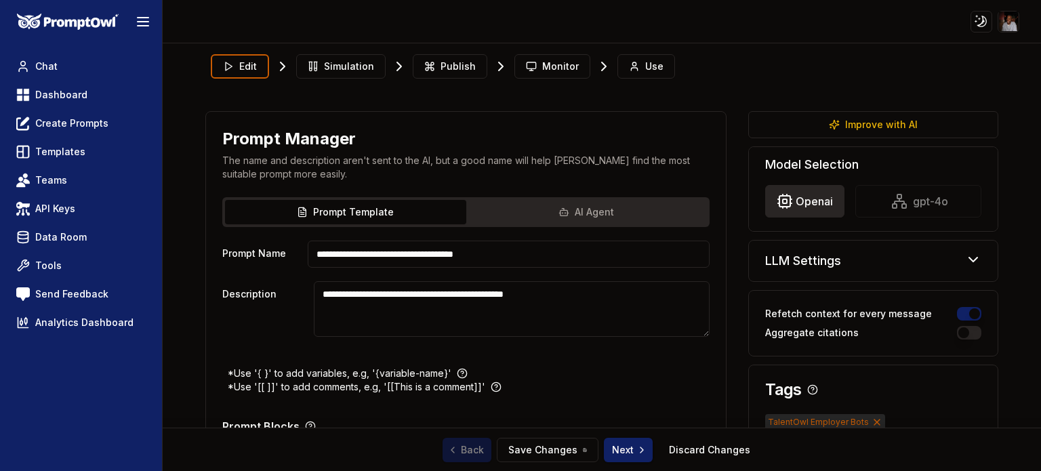
click at [809, 200] on html "**********" at bounding box center [520, 235] width 1041 height 471
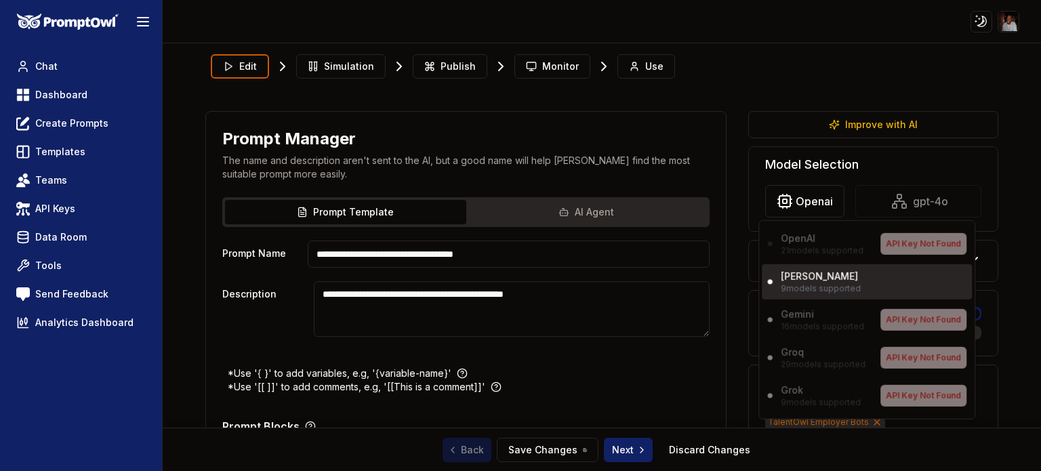
click at [796, 283] on p "[PERSON_NAME]" at bounding box center [819, 277] width 77 height 14
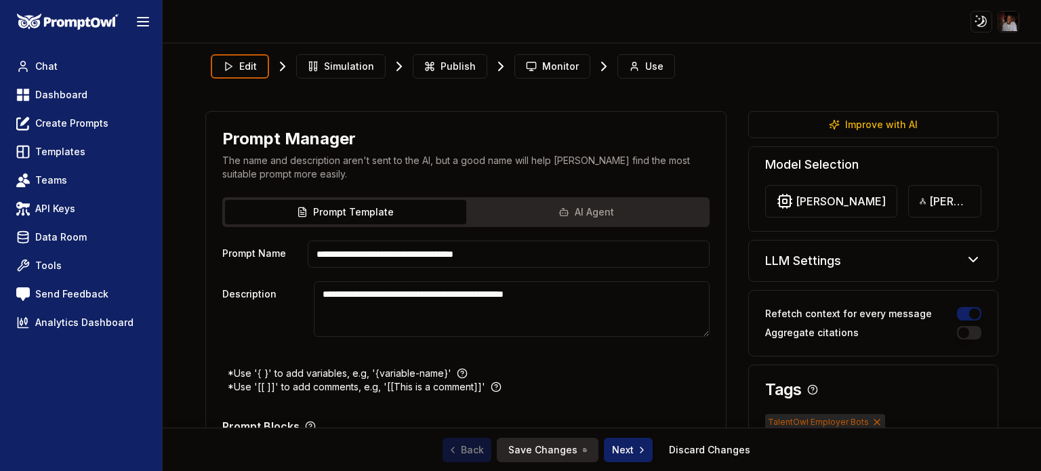
click at [540, 454] on button "Save Changes" at bounding box center [548, 450] width 102 height 24
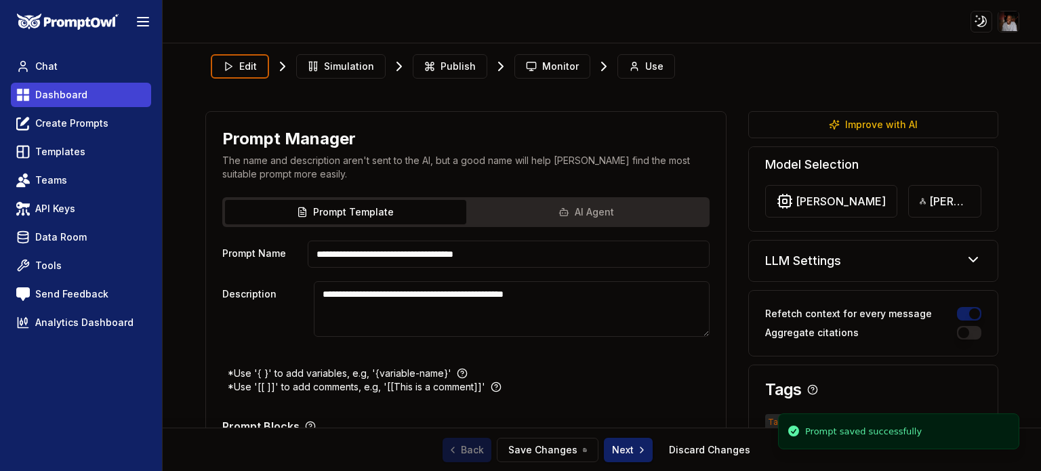
click at [61, 99] on span "Dashboard" at bounding box center [61, 95] width 52 height 14
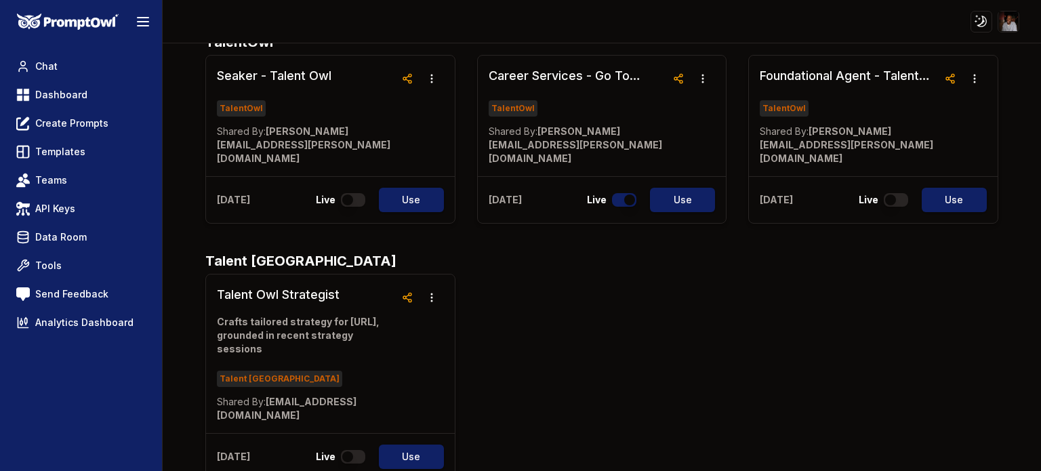
scroll to position [774, 0]
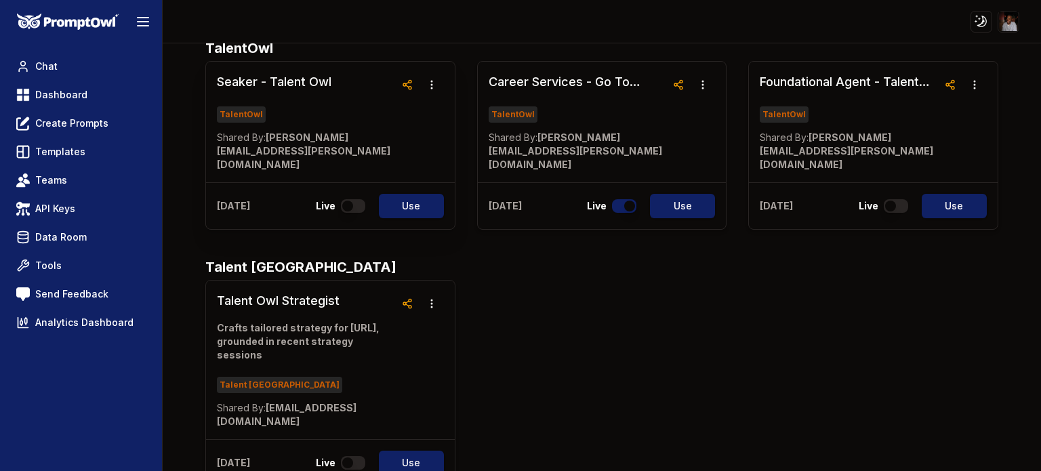
click at [345, 131] on p "Shared By: [PERSON_NAME][EMAIL_ADDRESS][PERSON_NAME][DOMAIN_NAME]" at bounding box center [306, 151] width 178 height 41
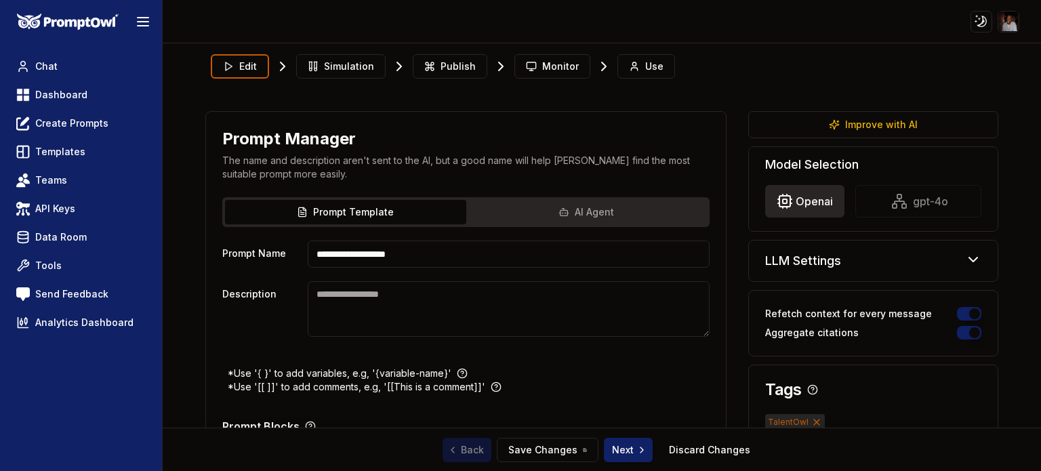
click at [781, 200] on html "**********" at bounding box center [520, 235] width 1041 height 471
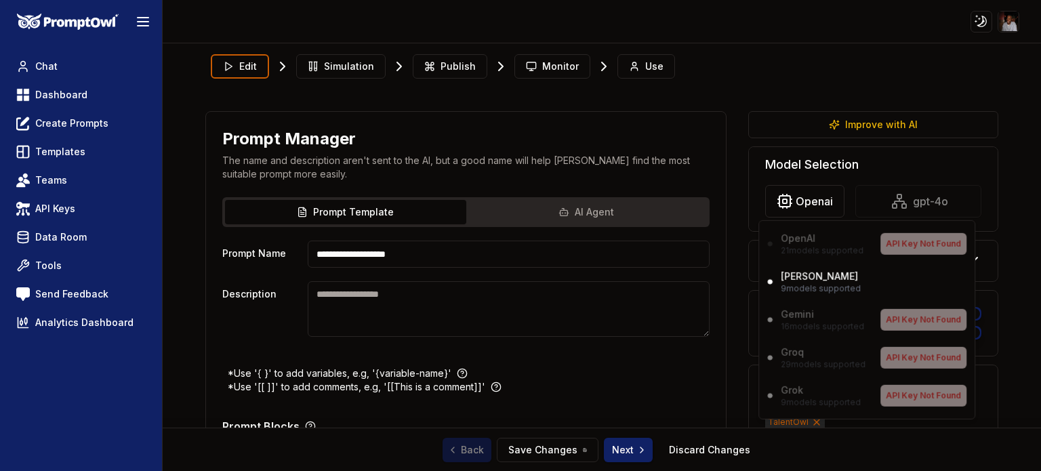
click at [764, 72] on html "**********" at bounding box center [520, 235] width 1041 height 471
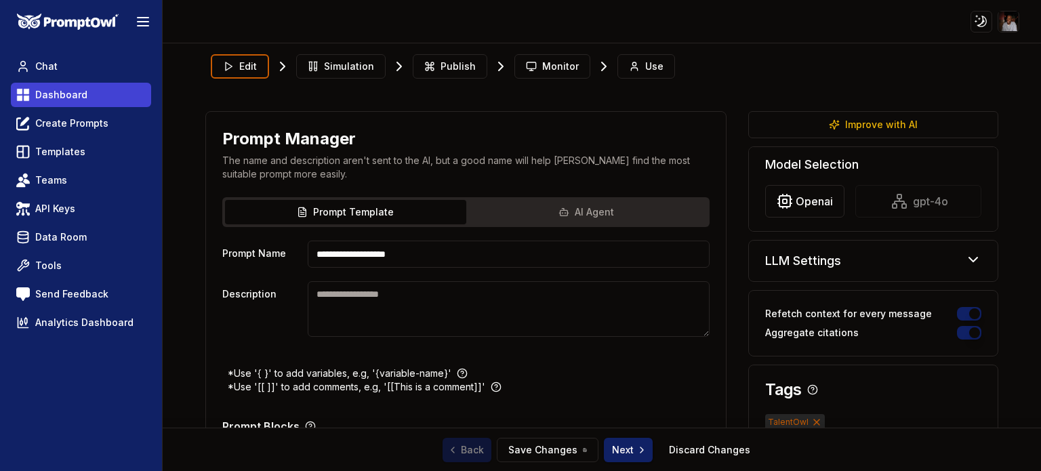
click at [73, 96] on span "Dashboard" at bounding box center [61, 95] width 52 height 14
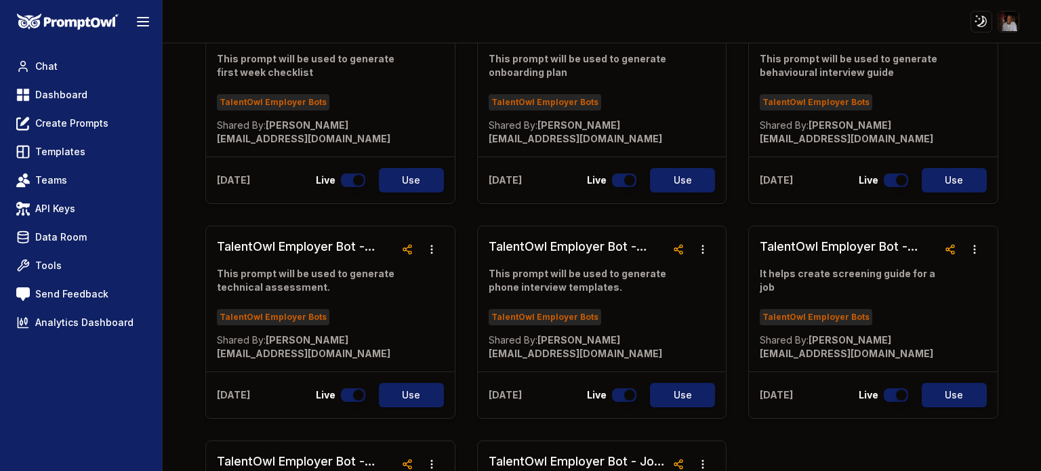
scroll to position [218, 0]
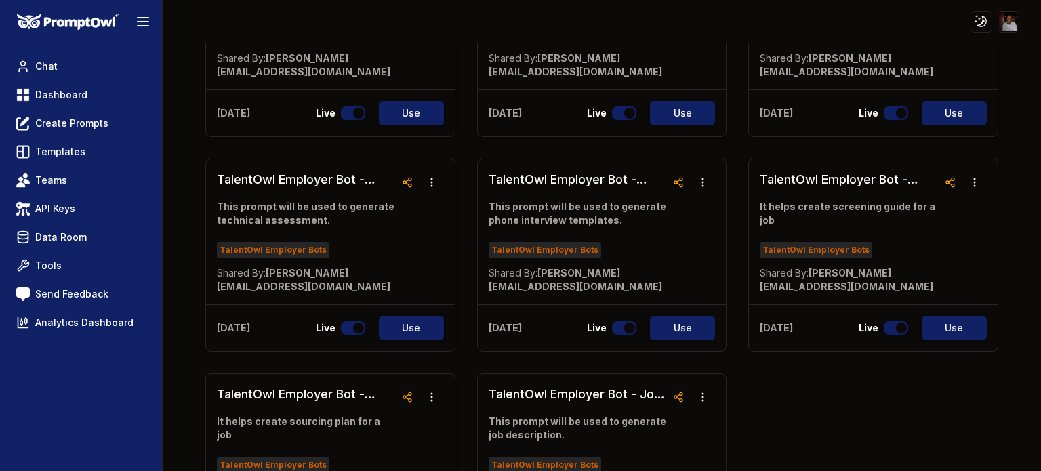
click at [813, 207] on p "It helps create screening guide for a job" at bounding box center [849, 213] width 178 height 27
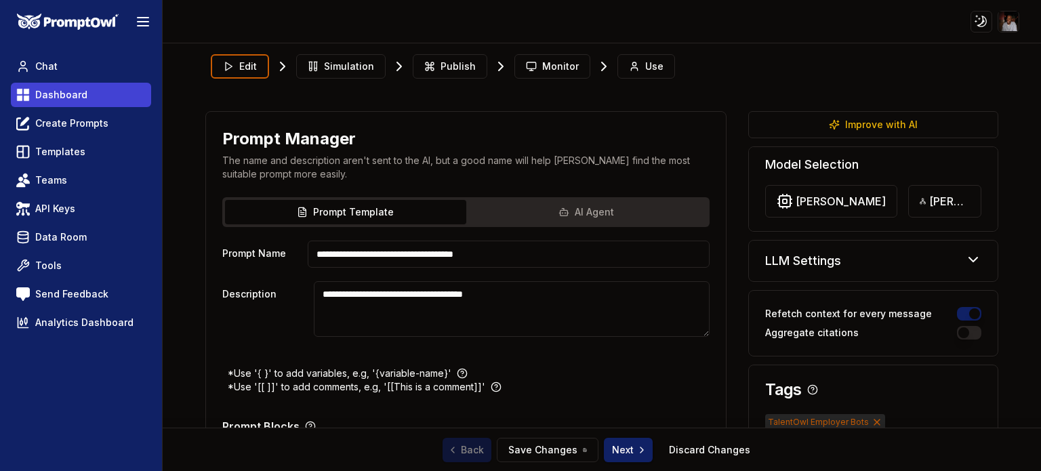
click at [65, 93] on span "Dashboard" at bounding box center [61, 95] width 52 height 14
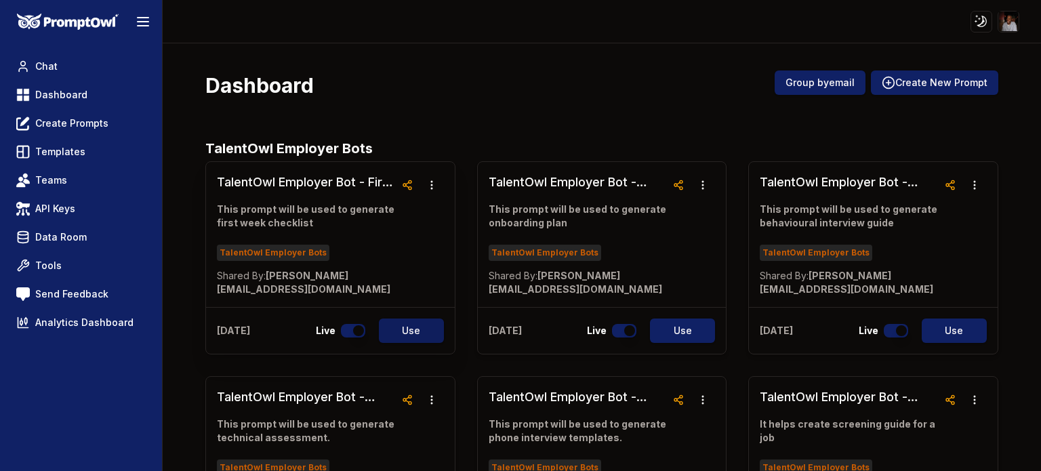
click at [408, 333] on button "Use" at bounding box center [411, 331] width 65 height 24
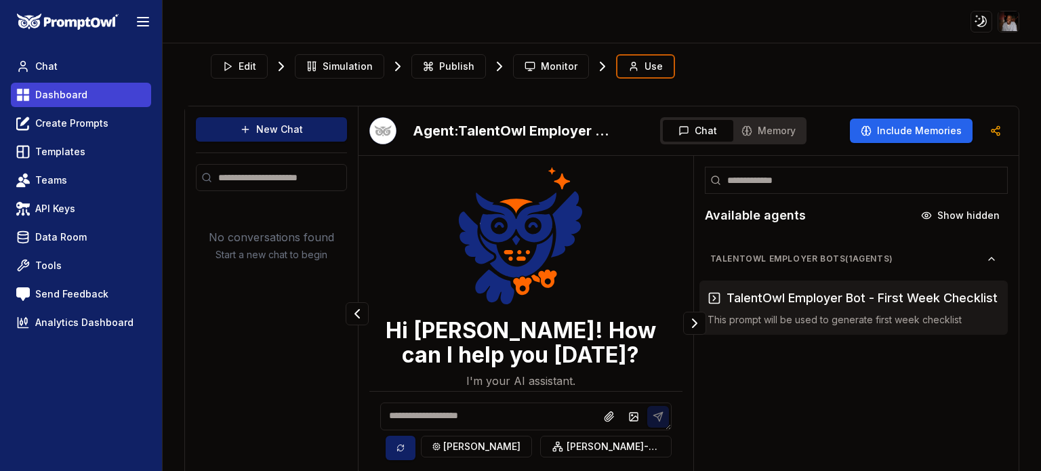
click at [73, 100] on span "Dashboard" at bounding box center [61, 95] width 52 height 14
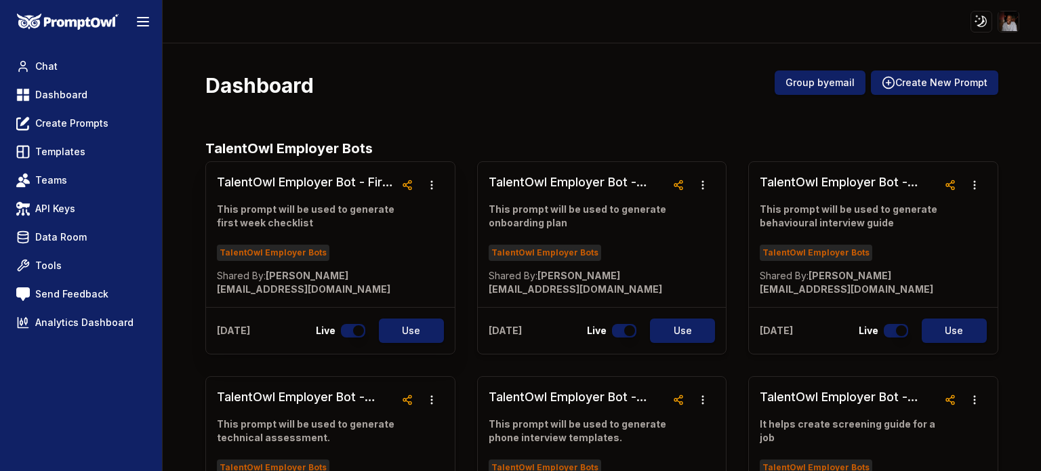
click at [356, 223] on p "This prompt will be used to generate first week checklist" at bounding box center [306, 216] width 178 height 27
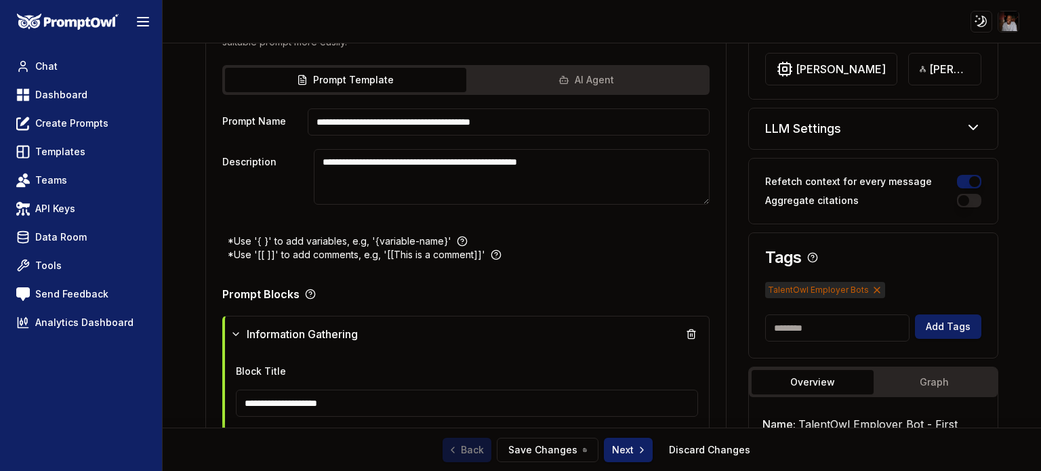
scroll to position [127, 0]
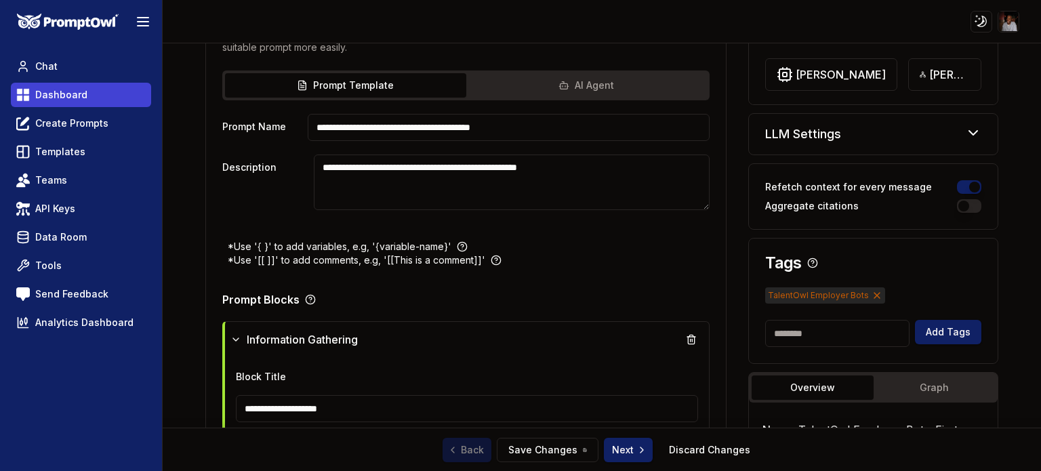
click at [74, 94] on span "Dashboard" at bounding box center [61, 95] width 52 height 14
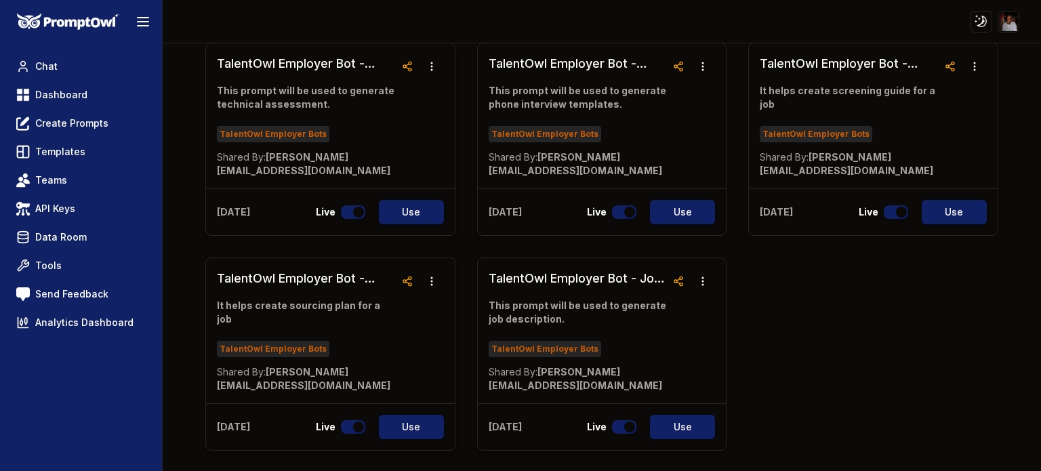
scroll to position [373, 0]
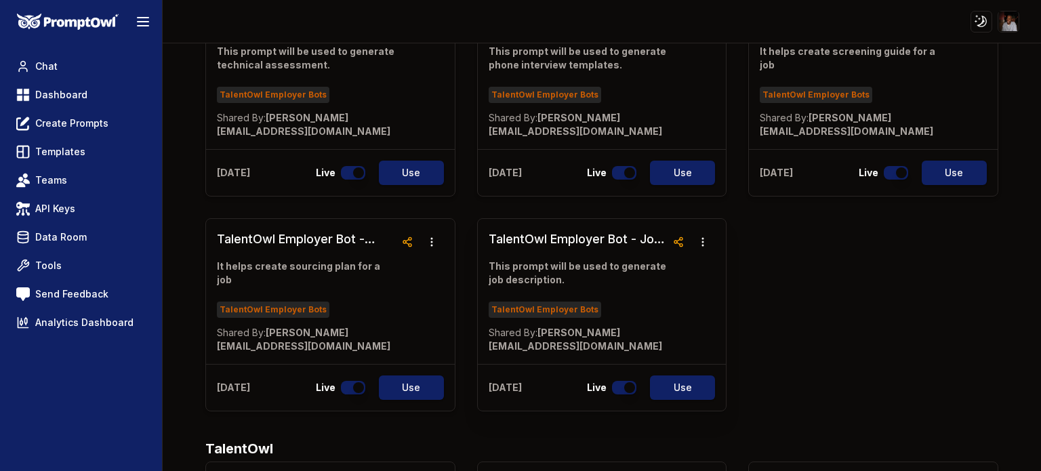
click at [555, 279] on p "This prompt will be used to generate job description." at bounding box center [578, 273] width 178 height 27
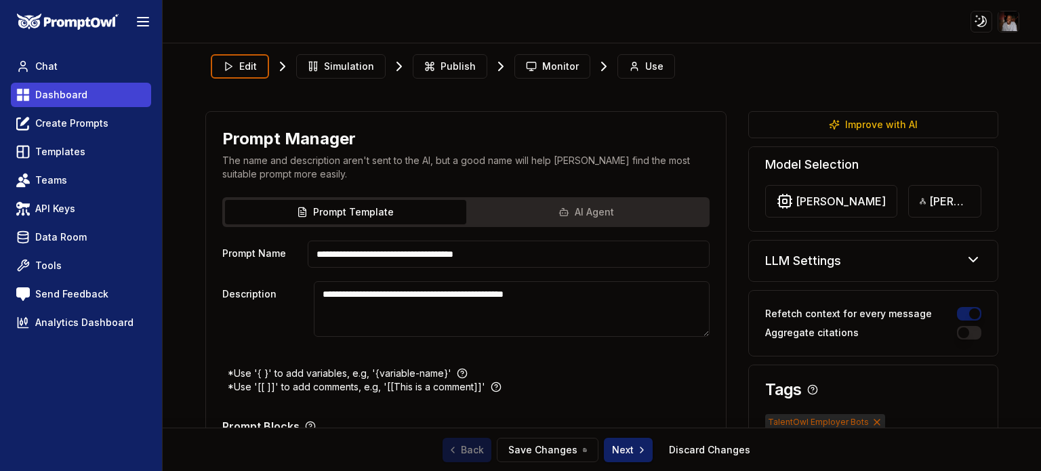
click at [63, 93] on span "Dashboard" at bounding box center [61, 95] width 52 height 14
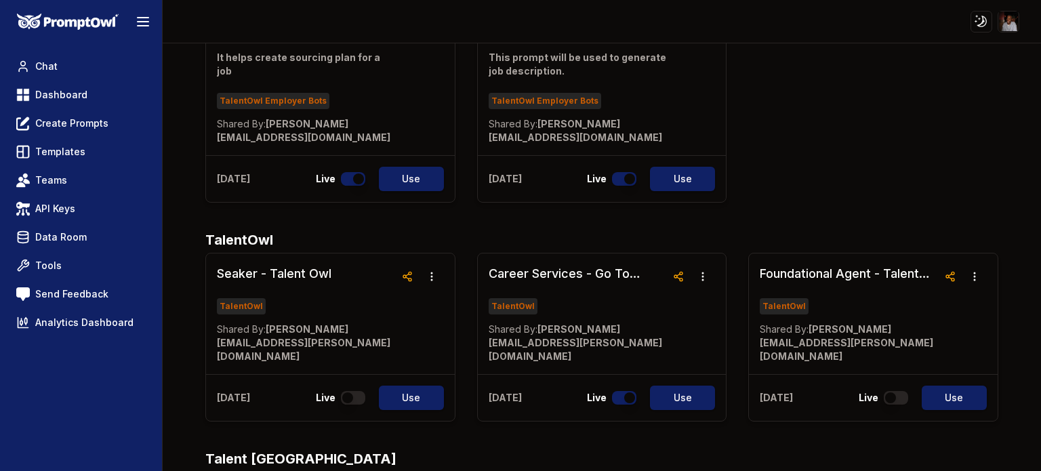
scroll to position [588, 0]
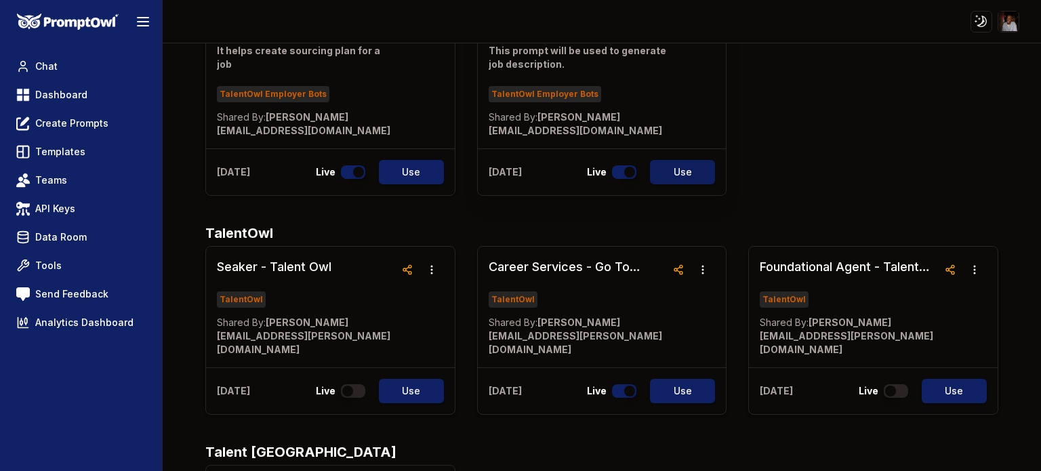
click at [685, 173] on button "Use" at bounding box center [682, 172] width 65 height 24
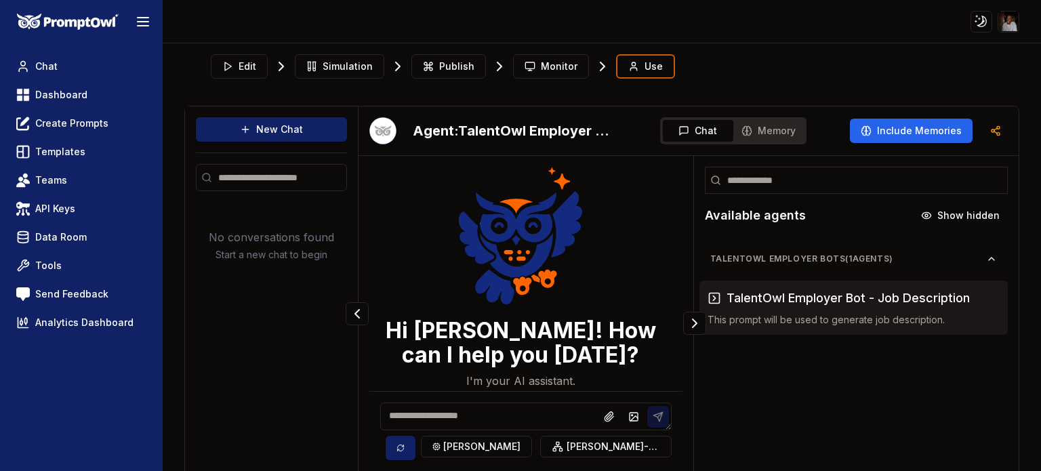
click at [437, 419] on textarea at bounding box center [525, 417] width 291 height 28
type textarea "*****"
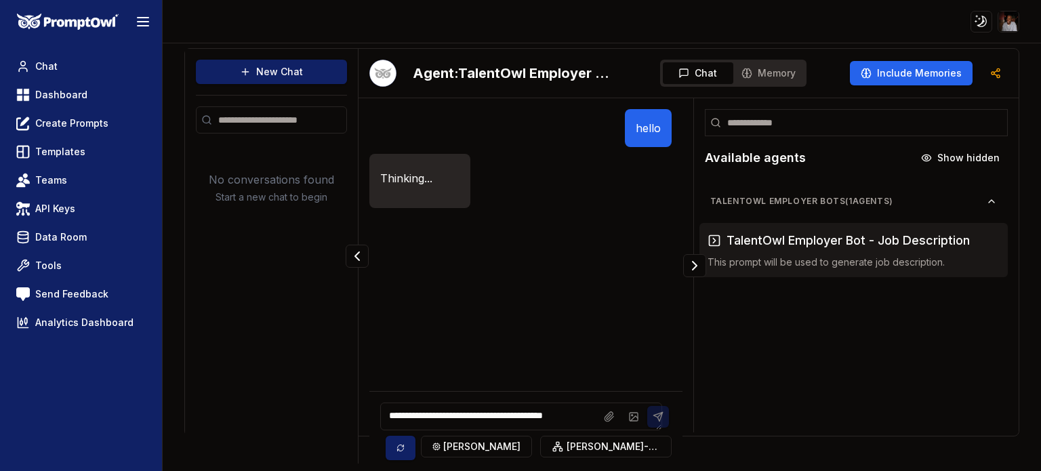
scroll to position [5, 0]
type textarea "**********"
click at [648, 416] on div at bounding box center [634, 417] width 71 height 22
click at [546, 416] on textarea "**********" at bounding box center [520, 417] width 281 height 28
click at [575, 330] on div "hello Thinking..." at bounding box center [525, 250] width 313 height 283
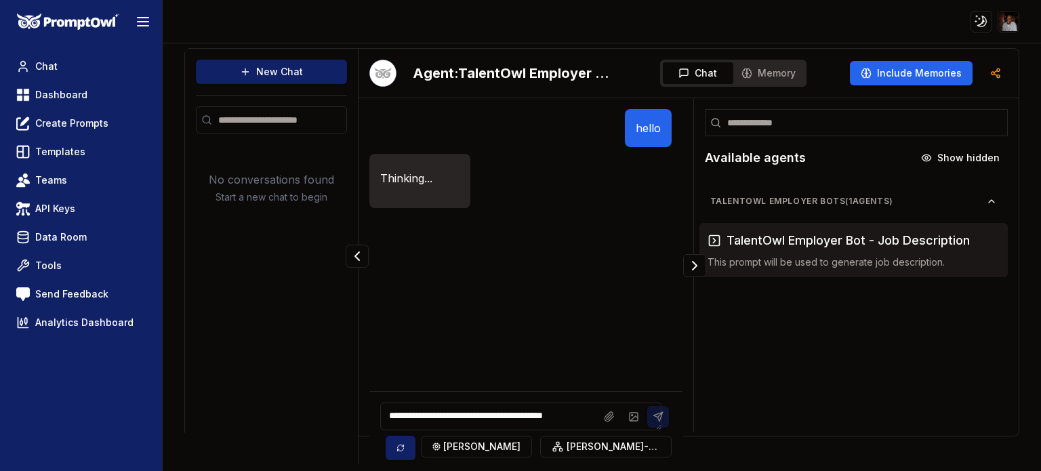
click at [645, 413] on div at bounding box center [634, 417] width 71 height 22
click at [742, 411] on div "TalentOwl Employer Bots ( 1 agents) TalentOwl Employer Bot - Job Description Th…" at bounding box center [856, 306] width 325 height 253
click at [504, 315] on div "hello Thinking..." at bounding box center [525, 250] width 313 height 283
click at [405, 447] on icon at bounding box center [401, 448] width 8 height 8
click at [54, 49] on div "Chat Dashboard Create Prompts Templates Teams API Keys Data Room Tools Send Fee…" at bounding box center [81, 257] width 162 height 428
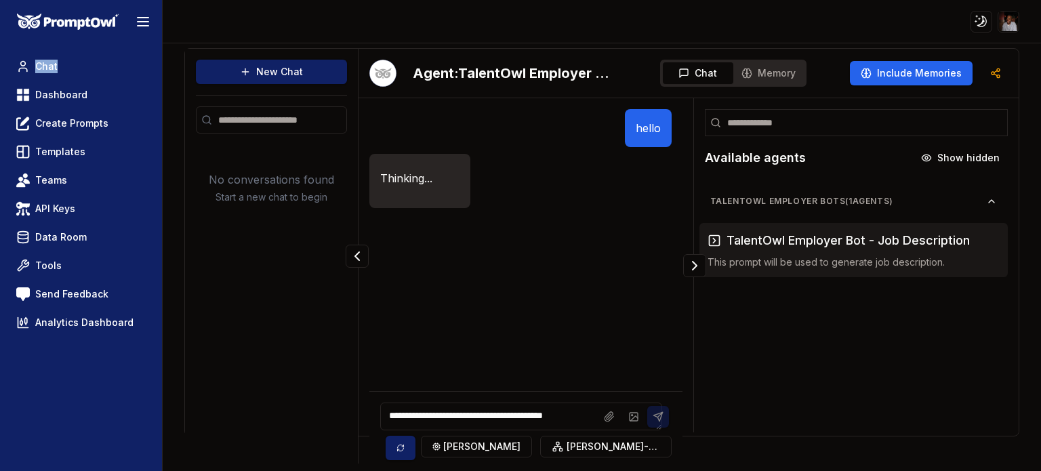
click at [54, 49] on div "Chat Dashboard Create Prompts Templates Teams API Keys Data Room Tools Send Fee…" at bounding box center [81, 257] width 162 height 428
click at [54, 60] on span "Chat" at bounding box center [46, 67] width 22 height 14
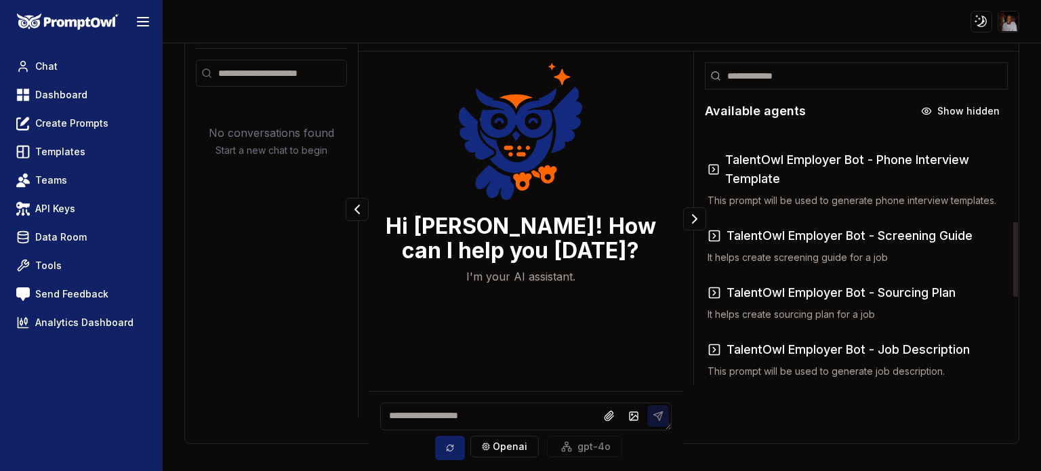
scroll to position [321, 0]
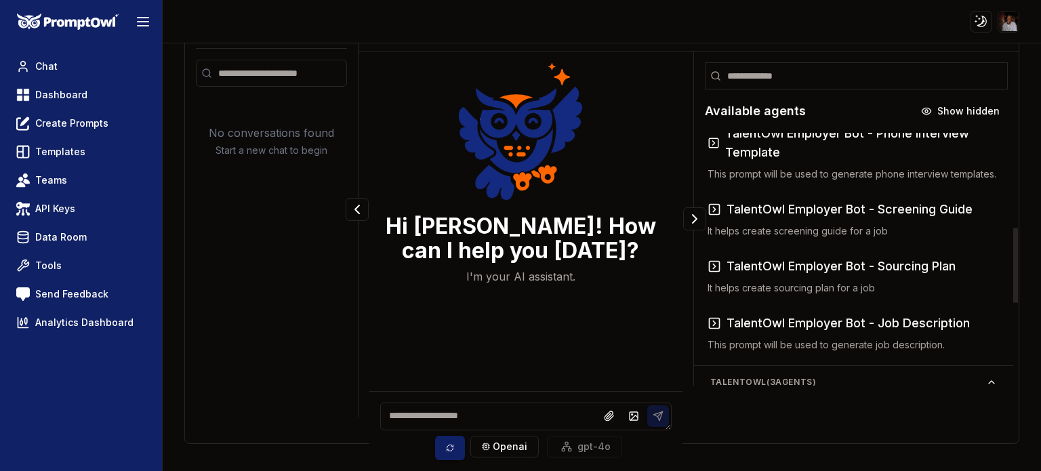
drag, startPoint x: 1007, startPoint y: 182, endPoint x: 999, endPoint y: 277, distance: 94.5
click at [1013, 277] on div at bounding box center [1015, 265] width 5 height 75
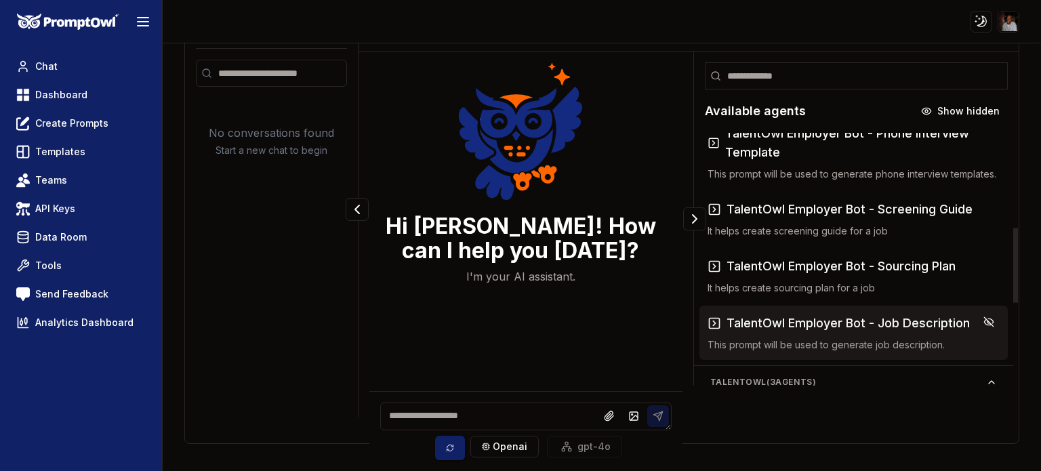
click at [845, 319] on div "TalentOwl Employer Bot - Job Description This prompt will be used to generate j…" at bounding box center [854, 333] width 292 height 38
click at [452, 412] on textarea at bounding box center [525, 417] width 291 height 28
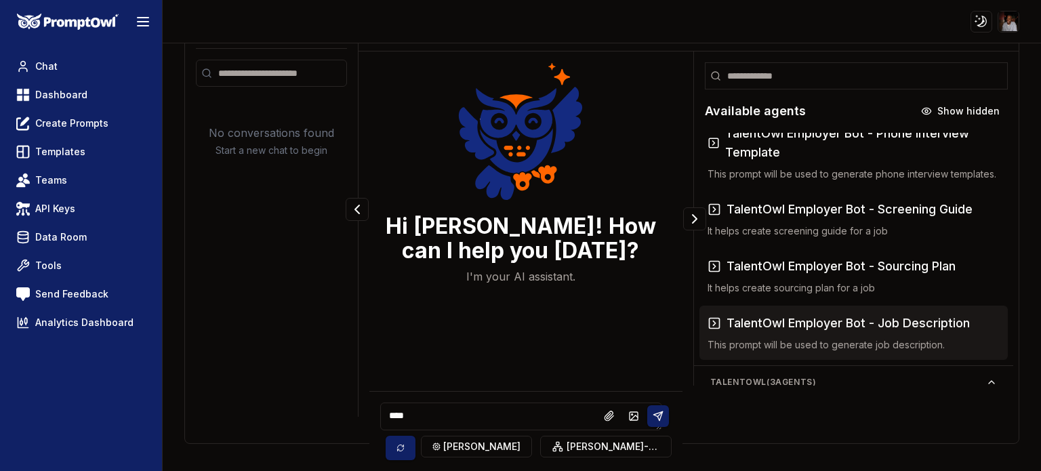
type textarea "*****"
